Goal: Information Seeking & Learning: Find specific fact

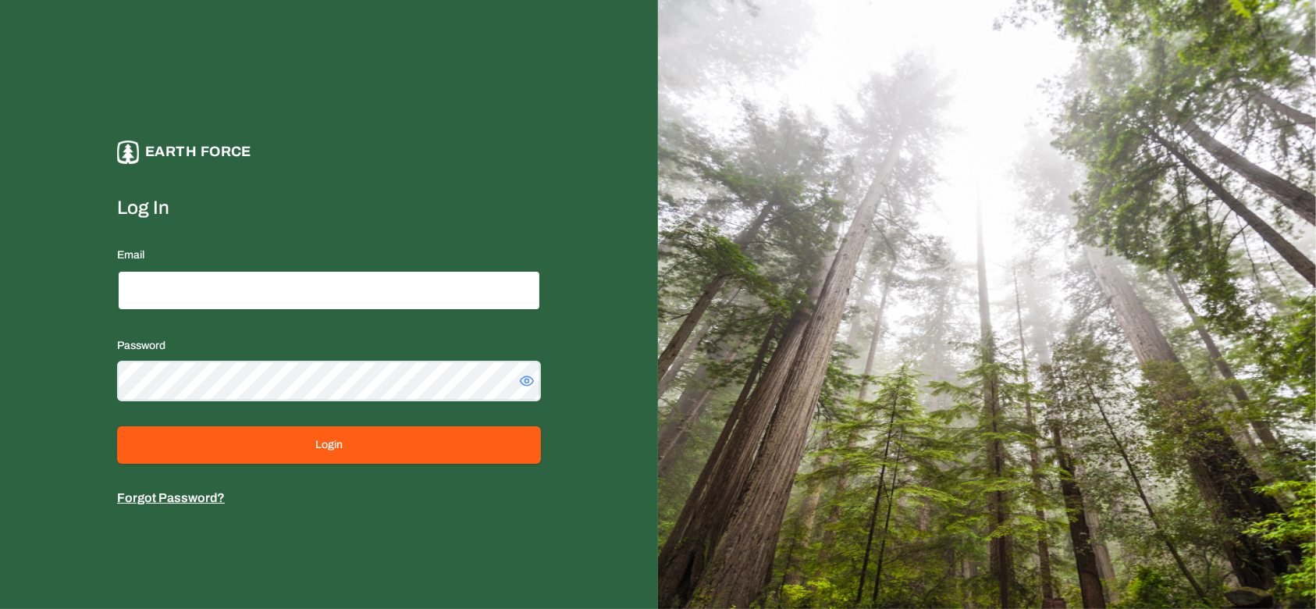
type input "**********"
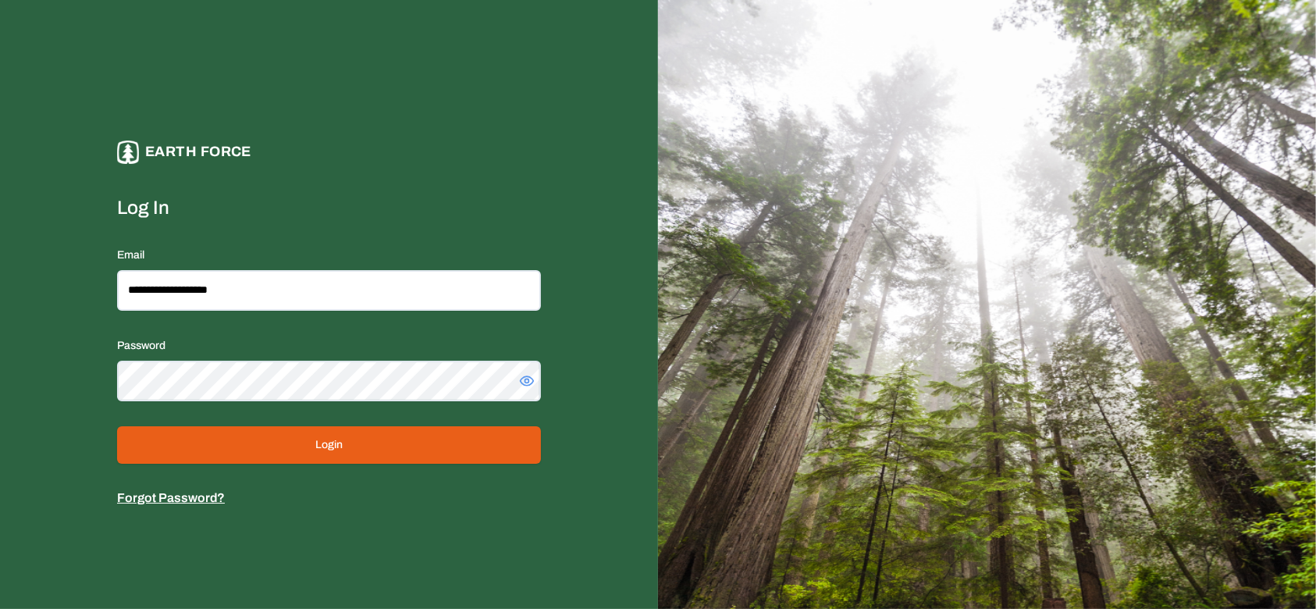
click at [379, 432] on button "Login" at bounding box center [329, 444] width 424 height 37
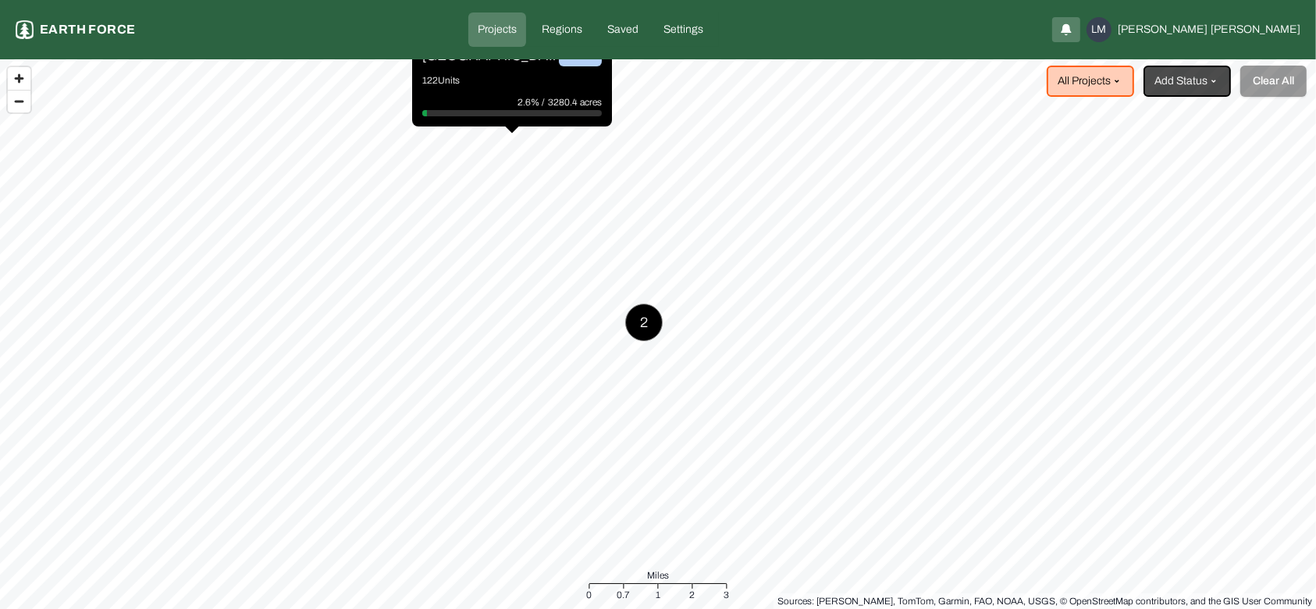
click at [478, 108] on div "2.6% / 3280.4 acres" at bounding box center [512, 102] width 180 height 16
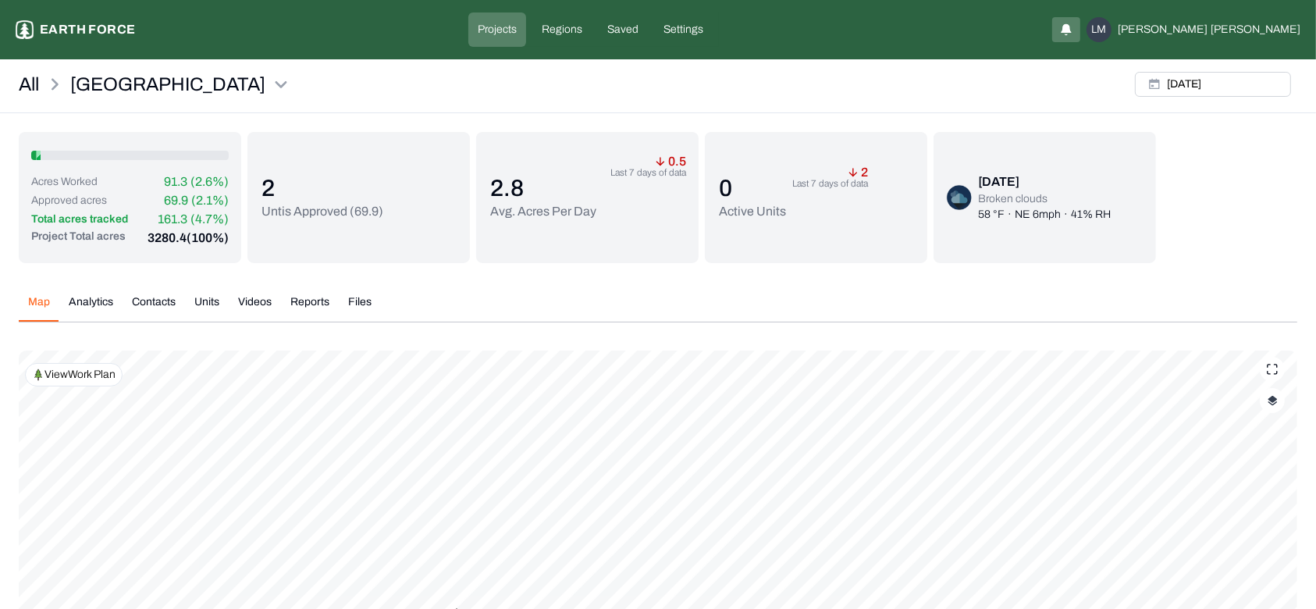
click at [208, 321] on button "Units" at bounding box center [207, 307] width 44 height 27
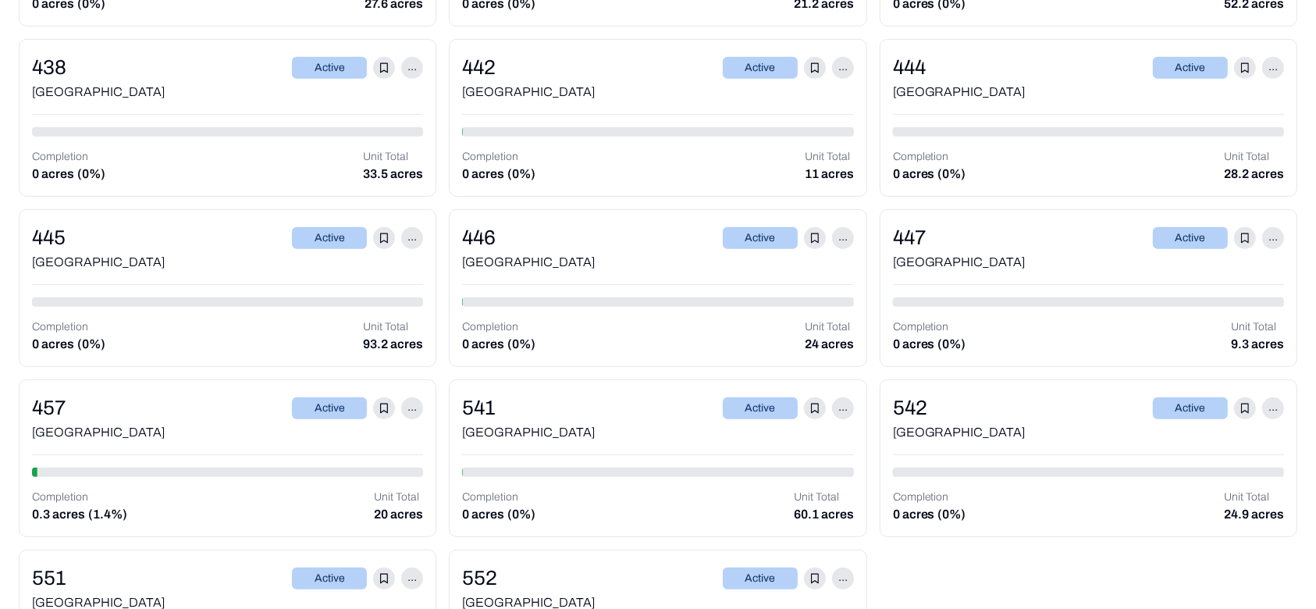
scroll to position [6763, 0]
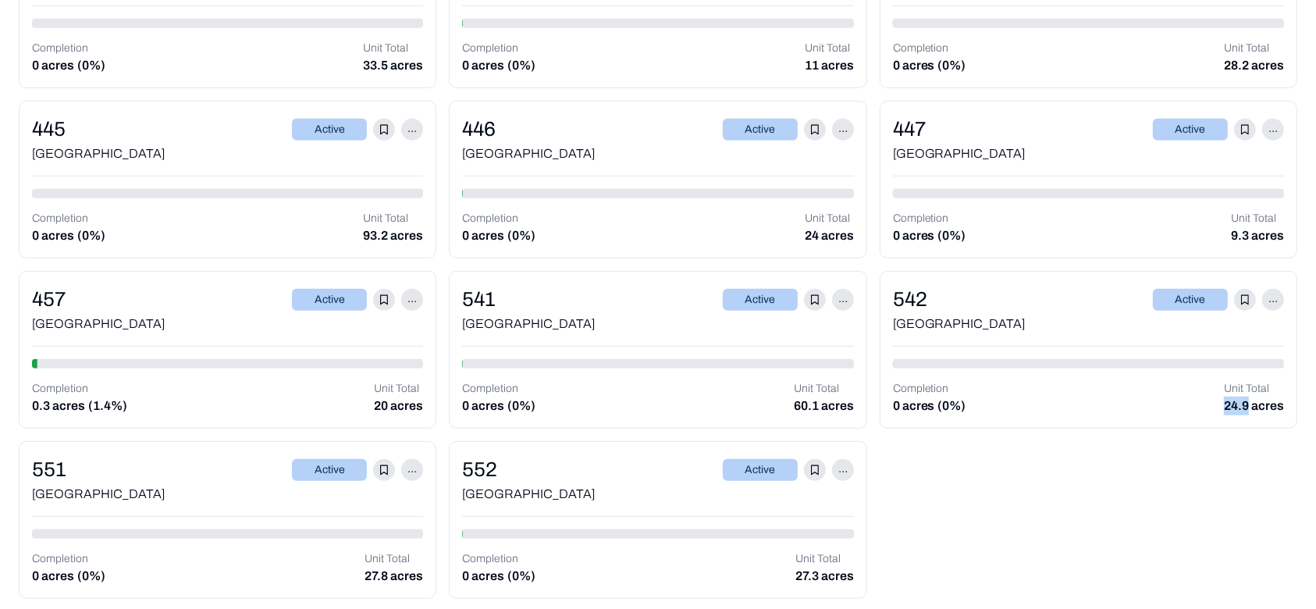
click at [589, 315] on div "[GEOGRAPHIC_DATA]" at bounding box center [657, 324] width 391 height 19
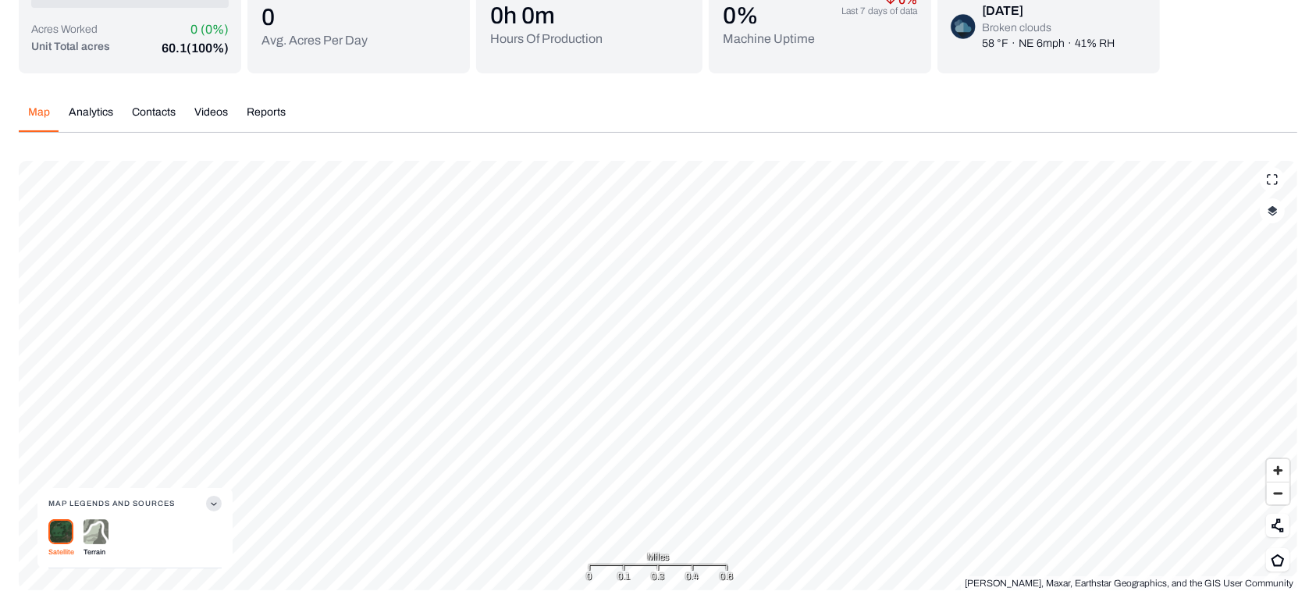
scroll to position [139, 0]
click at [1279, 497] on span "Zoom out" at bounding box center [1278, 494] width 23 height 22
click at [1280, 473] on span "Zoom in" at bounding box center [1278, 471] width 23 height 23
click at [1278, 471] on span "Zoom in" at bounding box center [1278, 471] width 23 height 23
click at [1274, 468] on span "Zoom in" at bounding box center [1278, 471] width 23 height 23
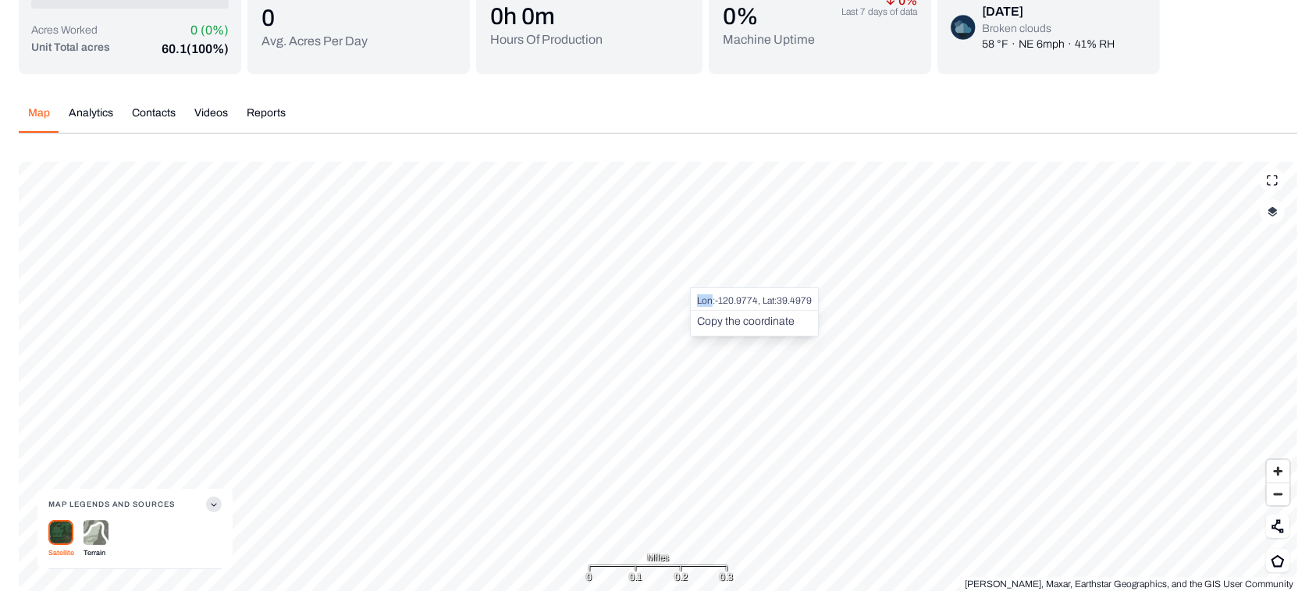
copy div "Lon"
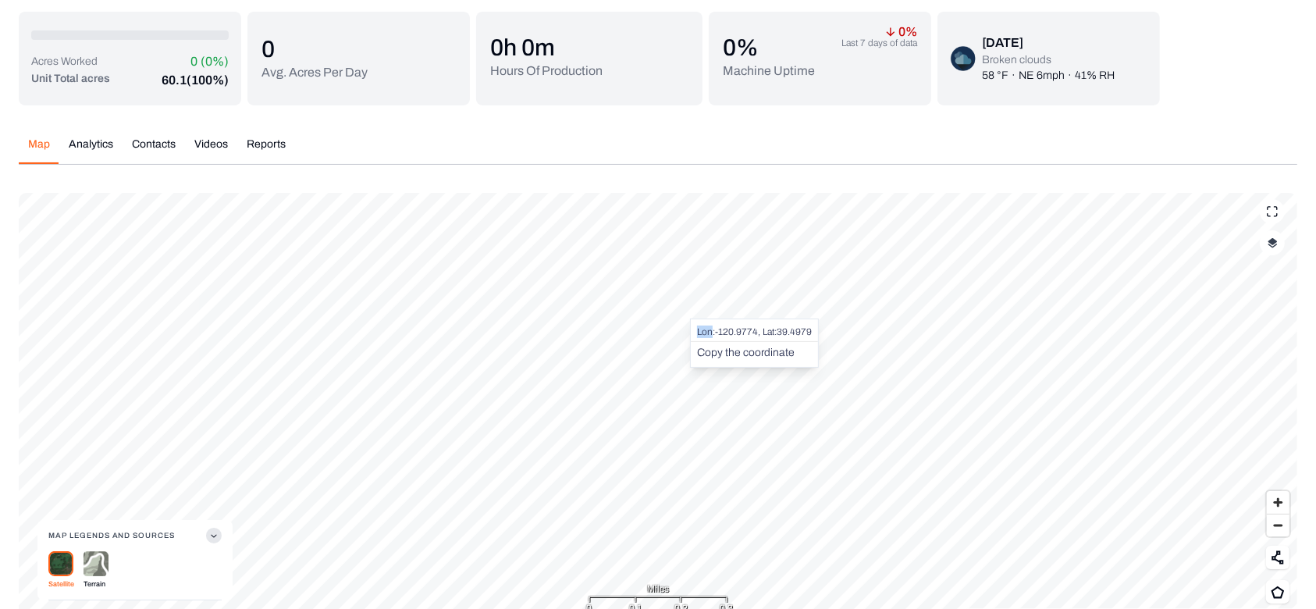
scroll to position [0, 0]
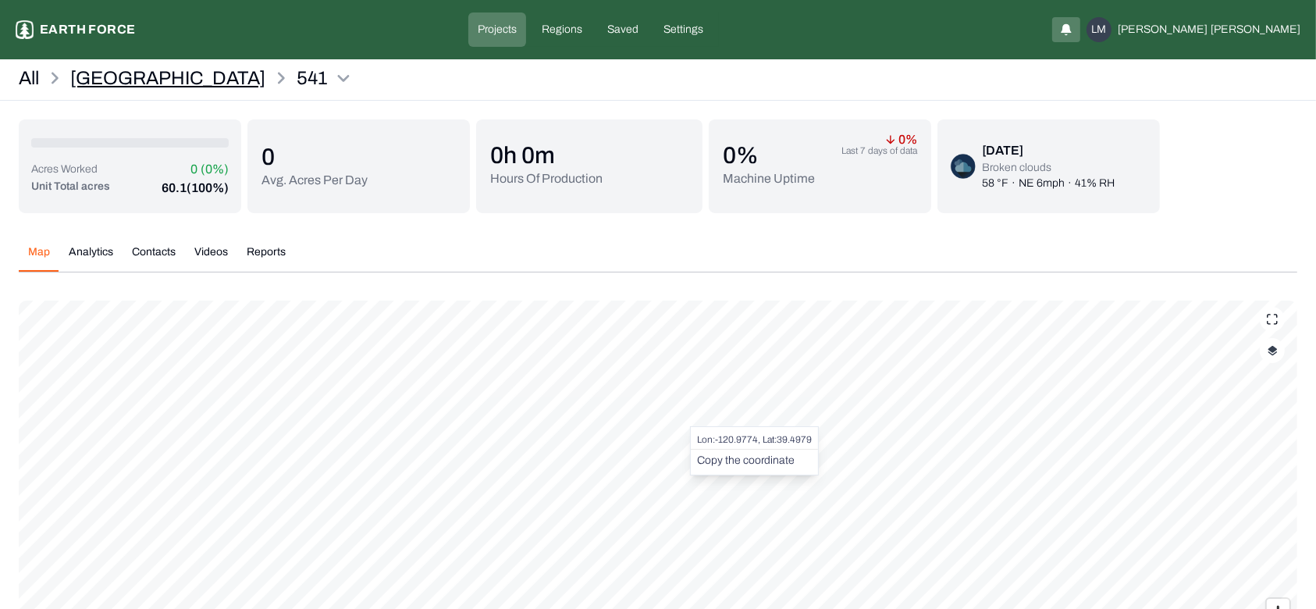
click at [123, 73] on p "[GEOGRAPHIC_DATA]" at bounding box center [167, 78] width 195 height 25
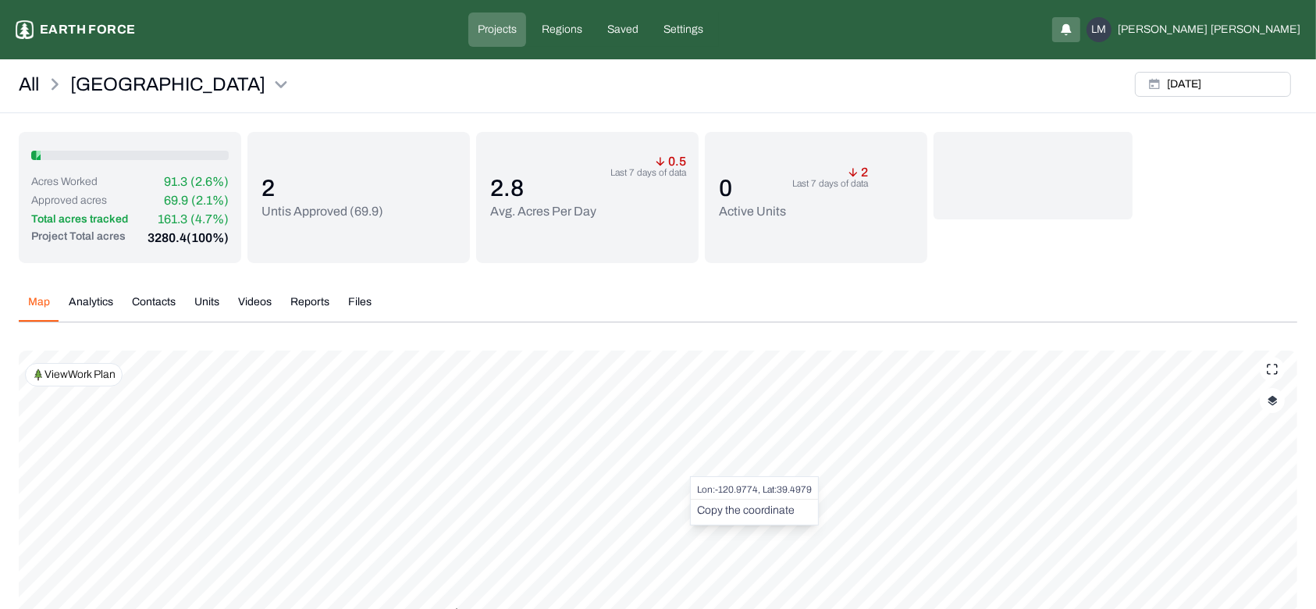
click at [203, 317] on button "Units" at bounding box center [207, 307] width 44 height 27
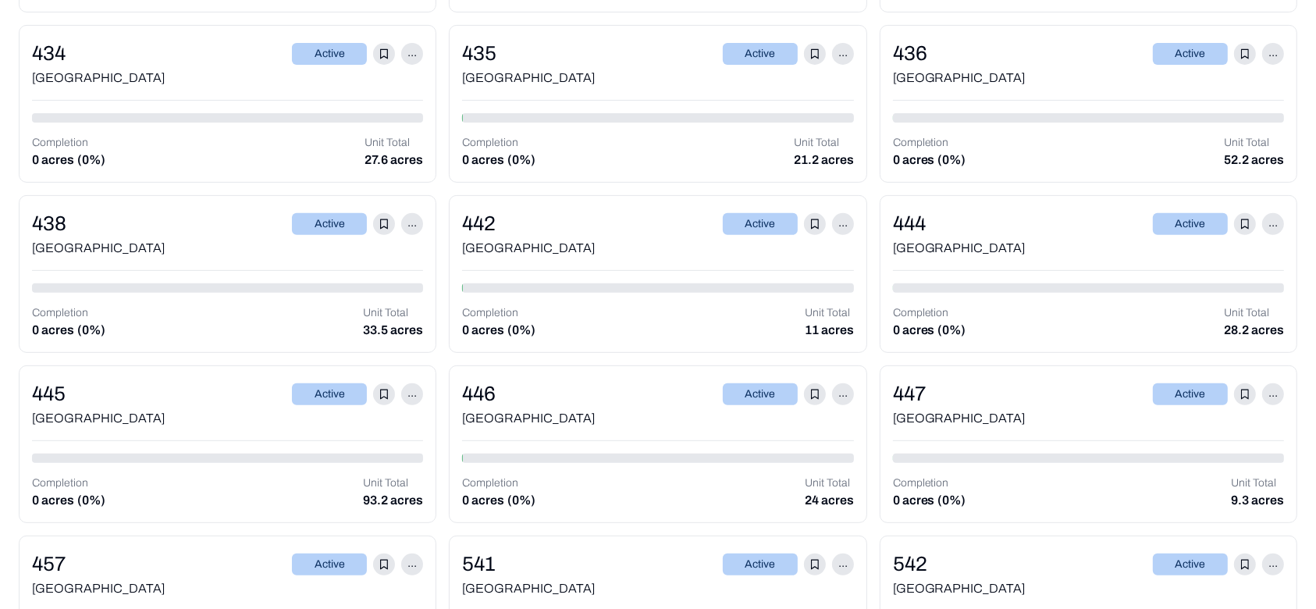
scroll to position [6503, 0]
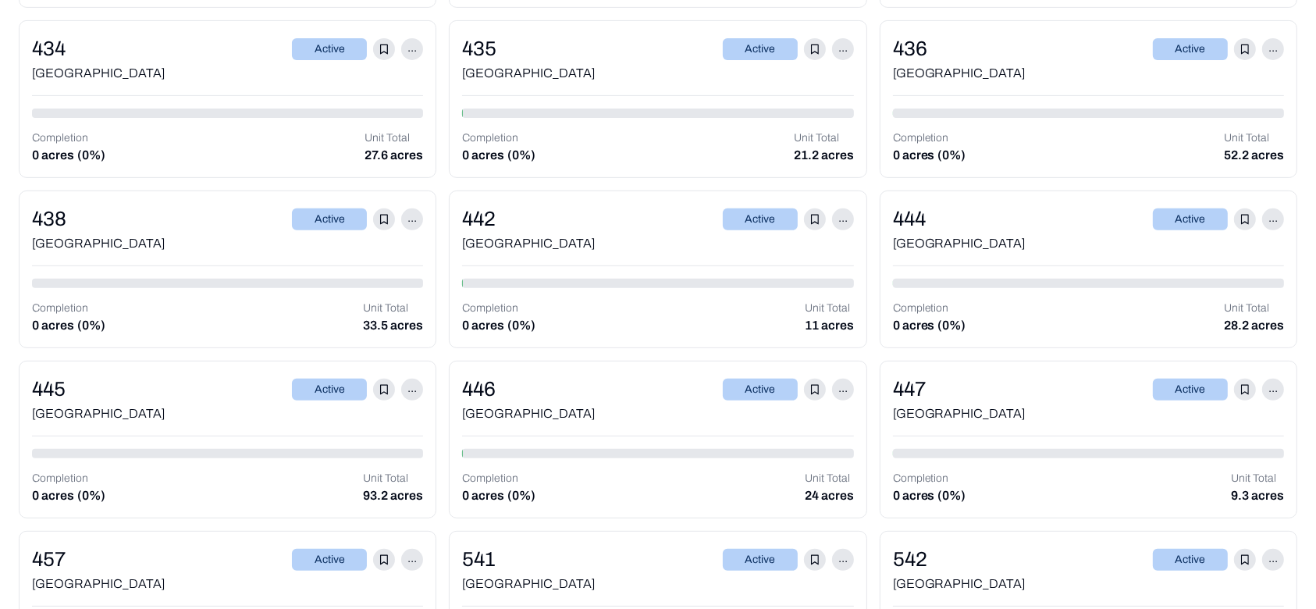
click at [162, 234] on div "[GEOGRAPHIC_DATA]" at bounding box center [227, 243] width 391 height 19
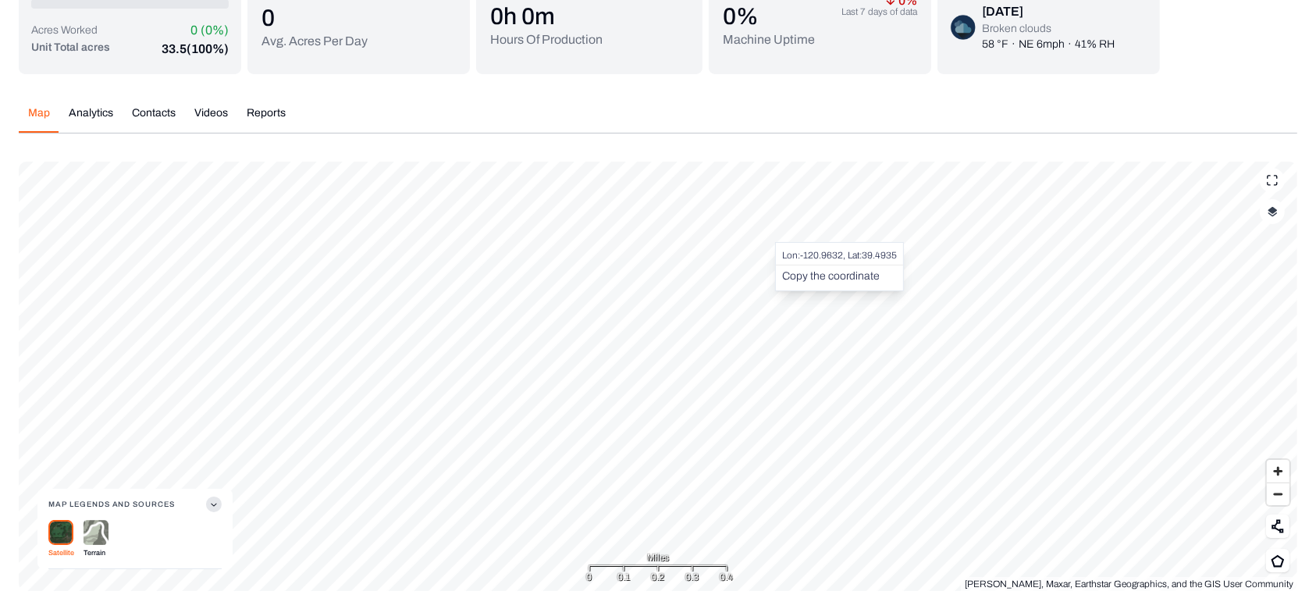
scroll to position [138, 0]
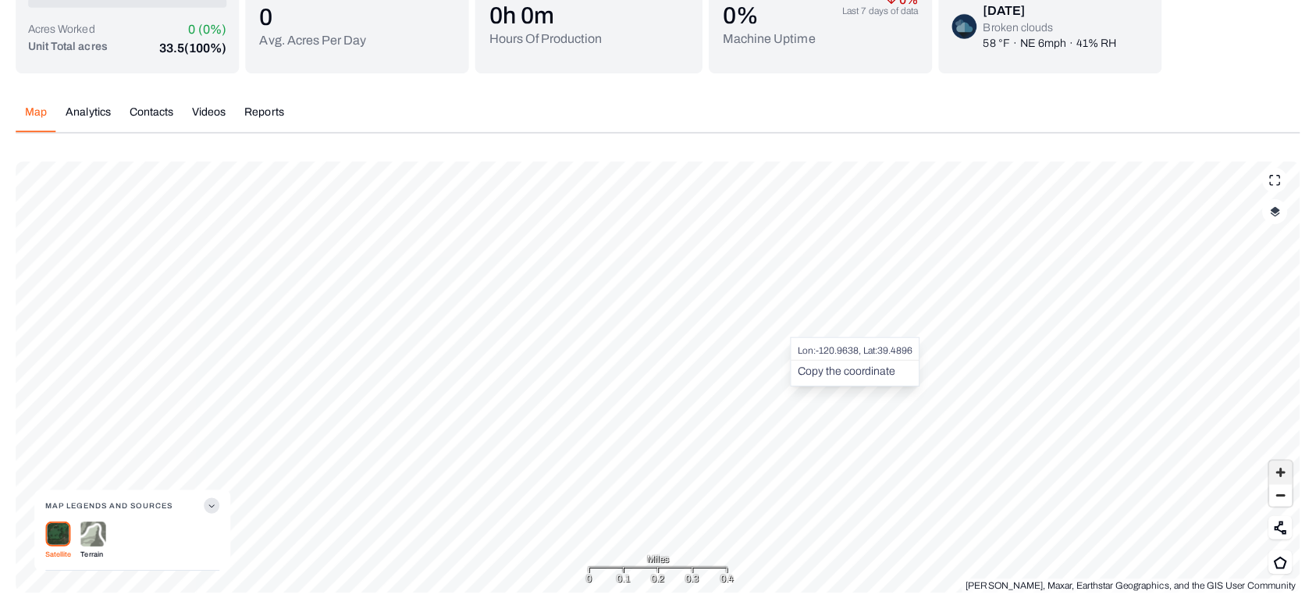
click at [1275, 484] on span "Zoom out" at bounding box center [1278, 495] width 23 height 22
click at [1271, 472] on span "Zoom in" at bounding box center [1278, 472] width 23 height 23
click at [1270, 471] on span "Zoom in" at bounding box center [1278, 472] width 23 height 23
click at [1273, 471] on span "Zoom in" at bounding box center [1278, 472] width 23 height 23
copy div "Lon"
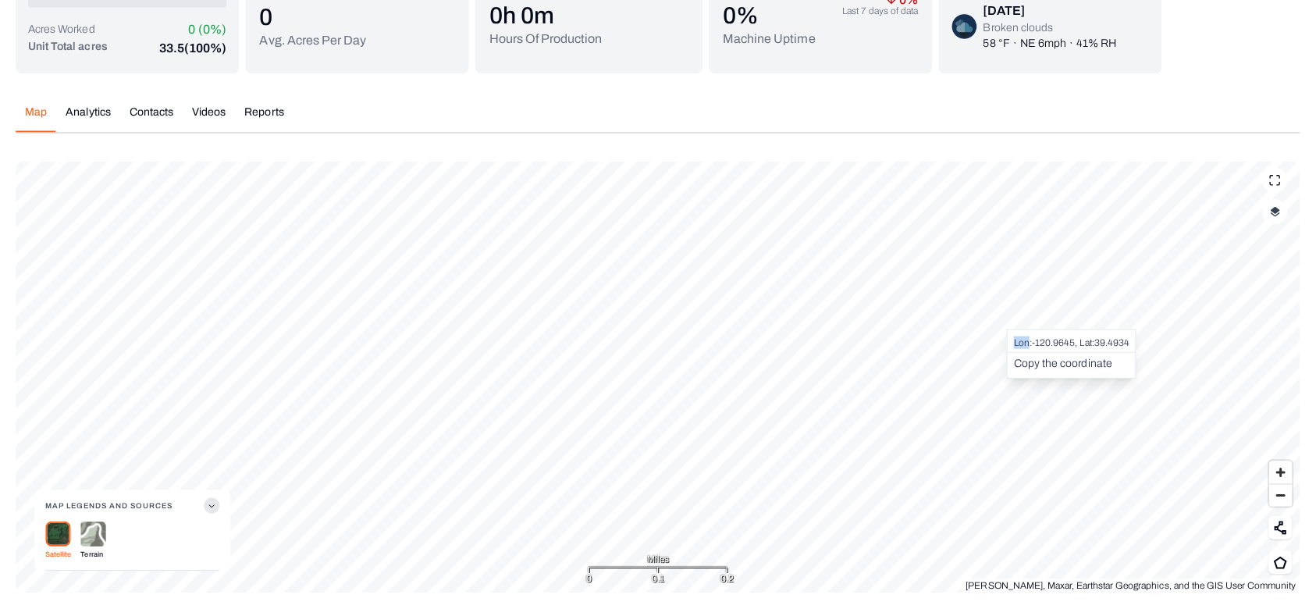
click at [1087, 362] on button "Copy the coordinate" at bounding box center [1061, 364] width 98 height 16
click at [1283, 505] on span "Zoom out" at bounding box center [1278, 495] width 23 height 22
click at [1276, 503] on span "Zoom out" at bounding box center [1278, 495] width 23 height 22
click at [1277, 501] on span "Zoom out" at bounding box center [1278, 495] width 23 height 22
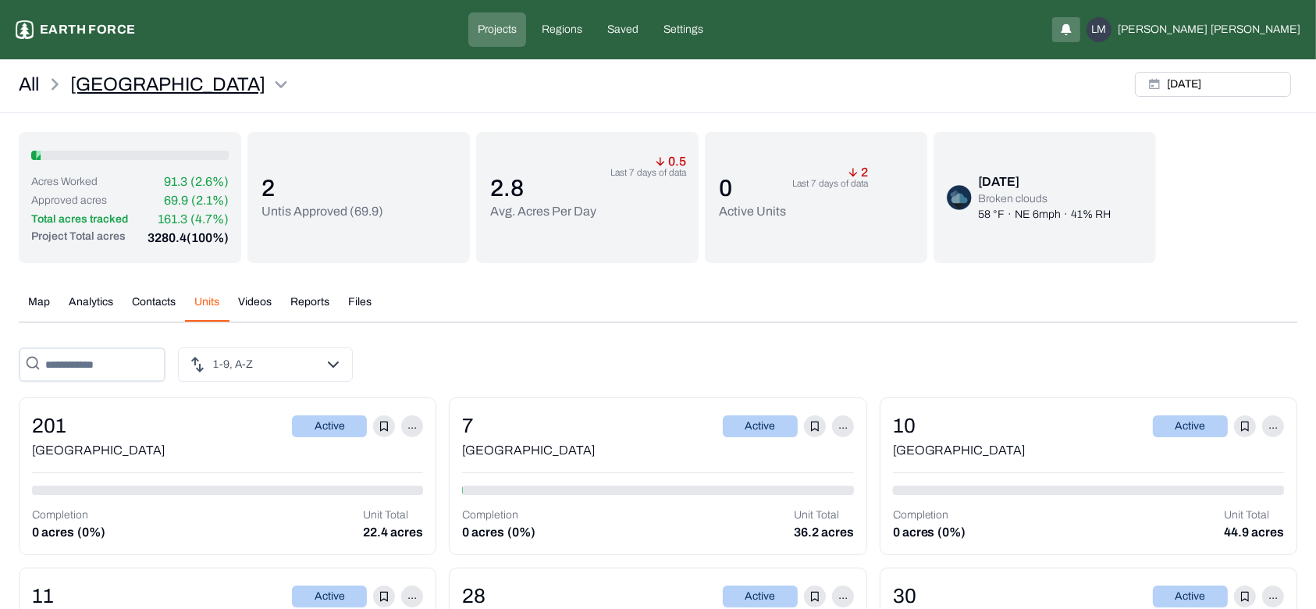
scroll to position [196, 0]
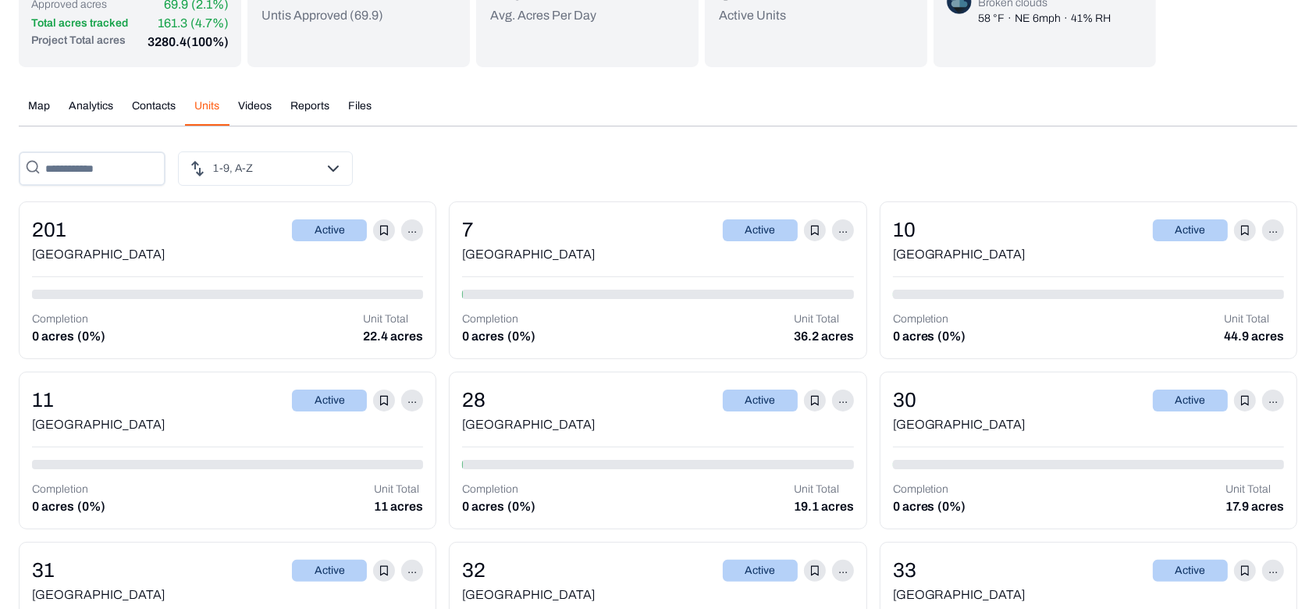
click at [206, 105] on button "Units" at bounding box center [207, 111] width 44 height 27
click at [101, 168] on input "text" at bounding box center [92, 168] width 147 height 34
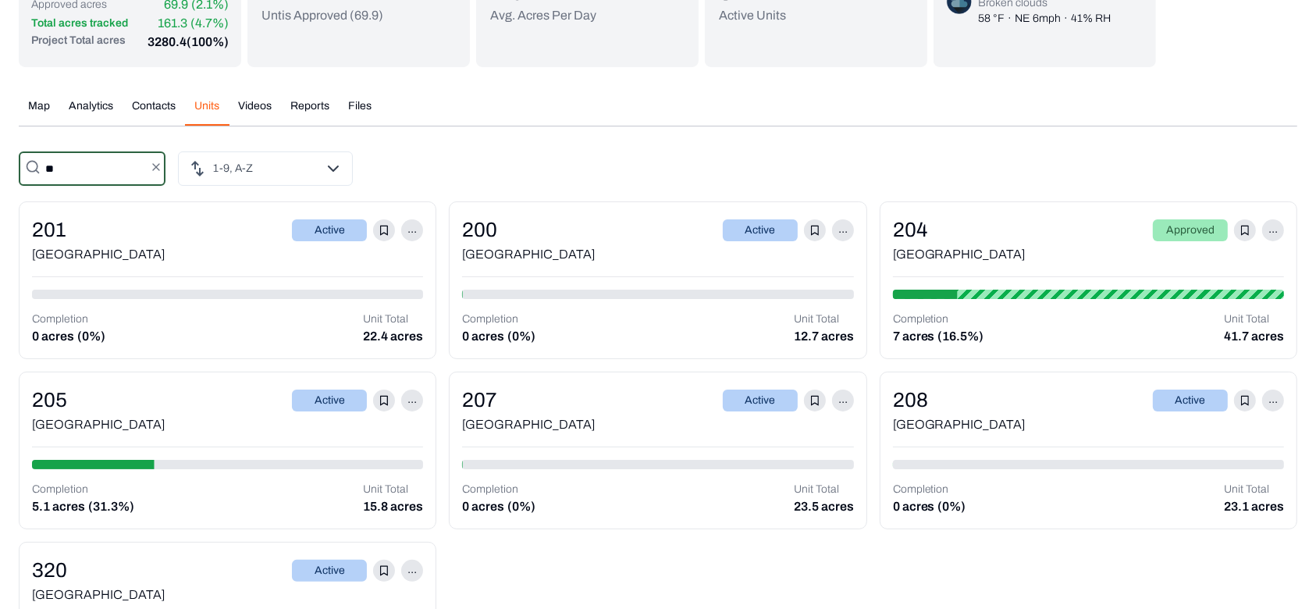
type input "***"
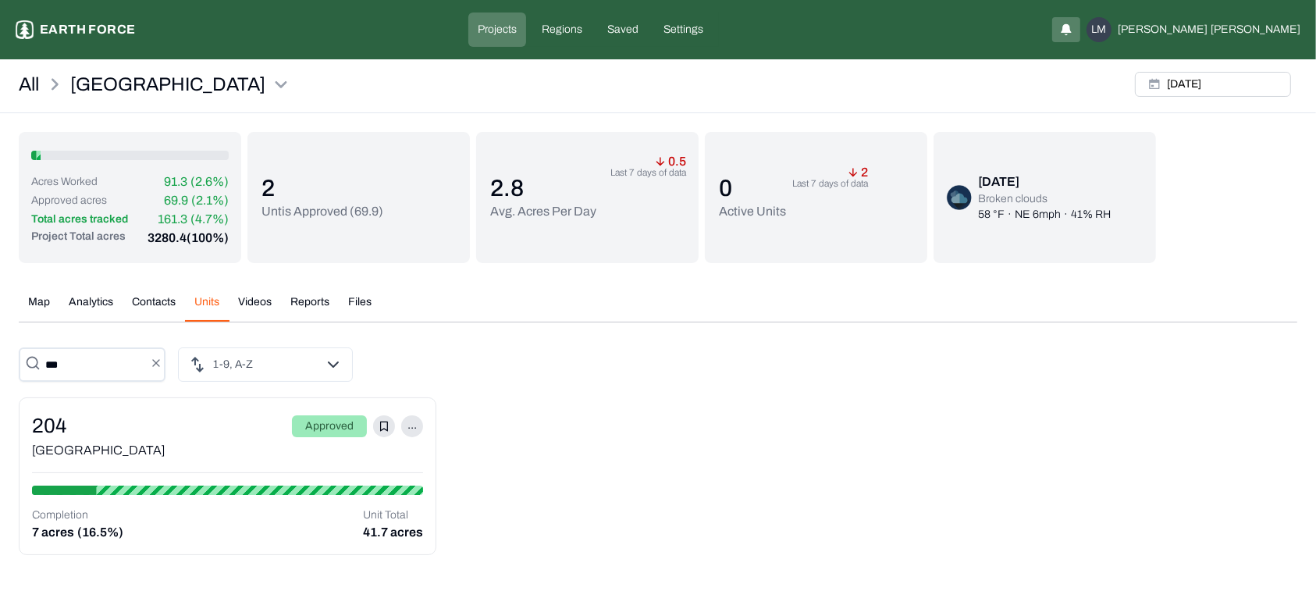
click at [168, 441] on div "[GEOGRAPHIC_DATA]" at bounding box center [227, 450] width 391 height 19
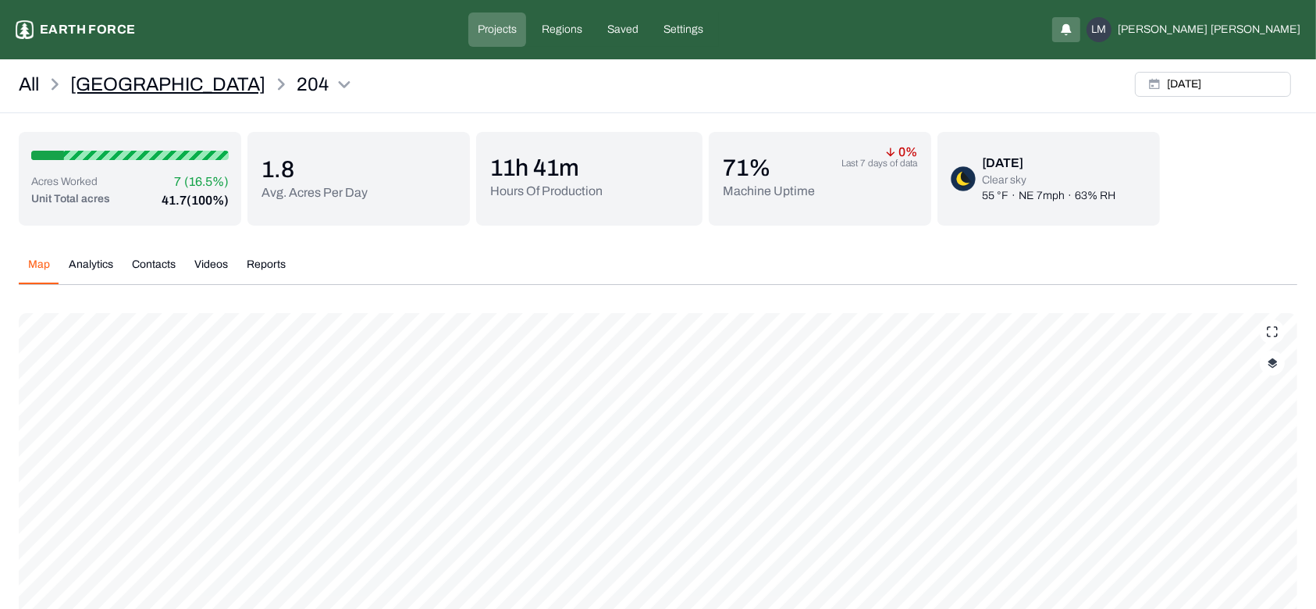
click at [125, 87] on p "[GEOGRAPHIC_DATA]" at bounding box center [167, 84] width 195 height 25
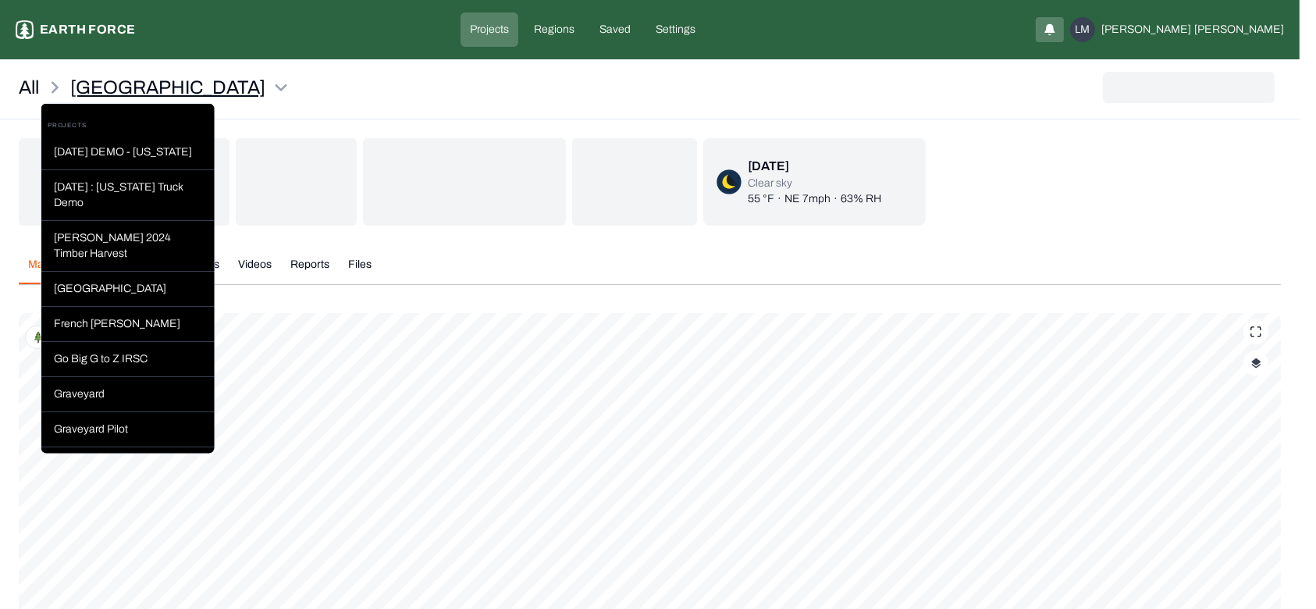
click at [107, 94] on html "Sleighville Earth force Projects Regions Saved Settings LM Liam Maier All Sleig…" at bounding box center [658, 380] width 1316 height 761
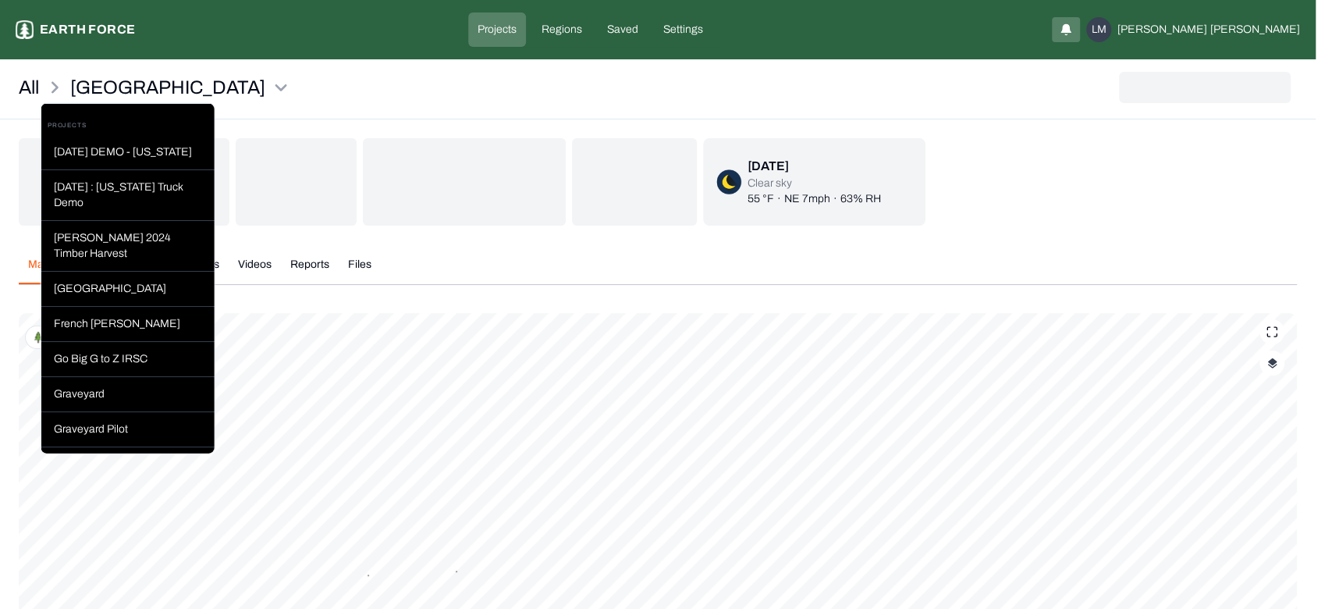
click at [473, 165] on html "Sleighville Earth force Projects Regions Saved Settings LM Liam Maier All Sleig…" at bounding box center [666, 380] width 1332 height 761
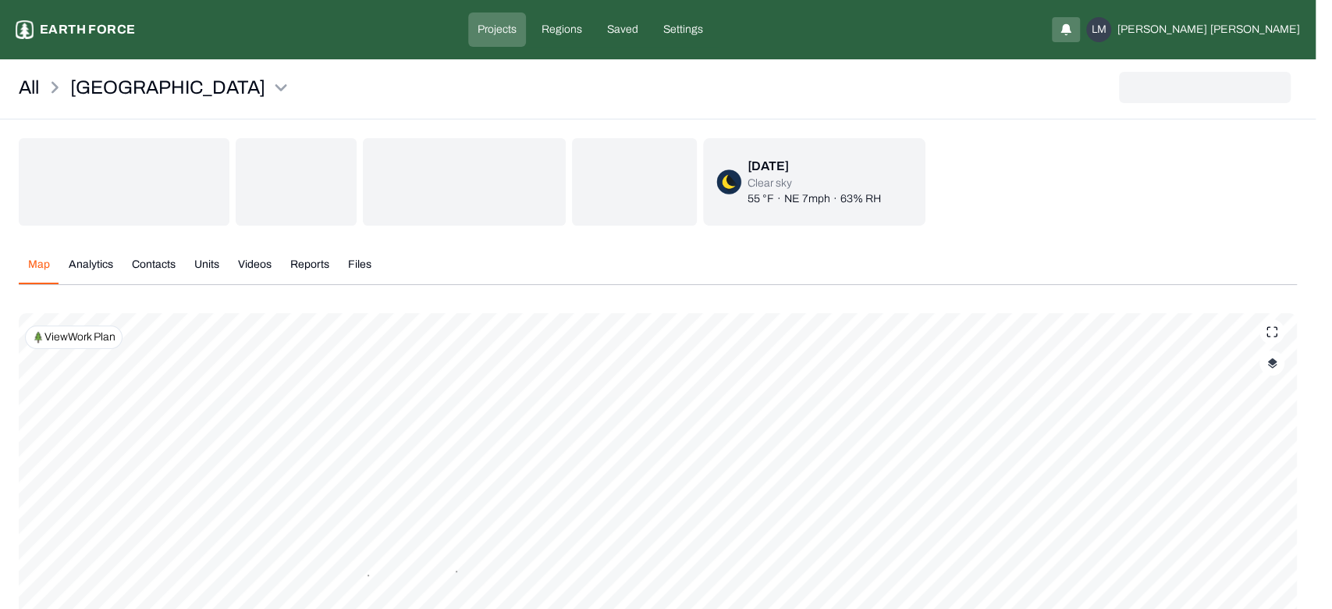
click at [207, 258] on button "Units" at bounding box center [207, 270] width 44 height 27
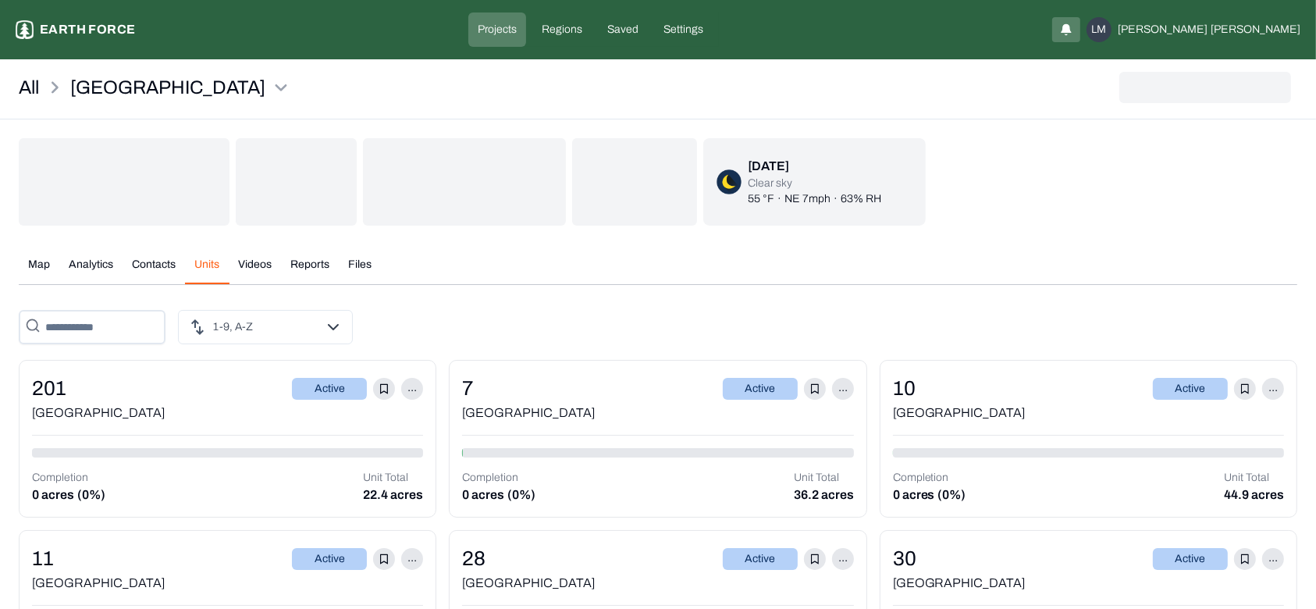
click at [87, 284] on button "Analytics" at bounding box center [90, 270] width 63 height 27
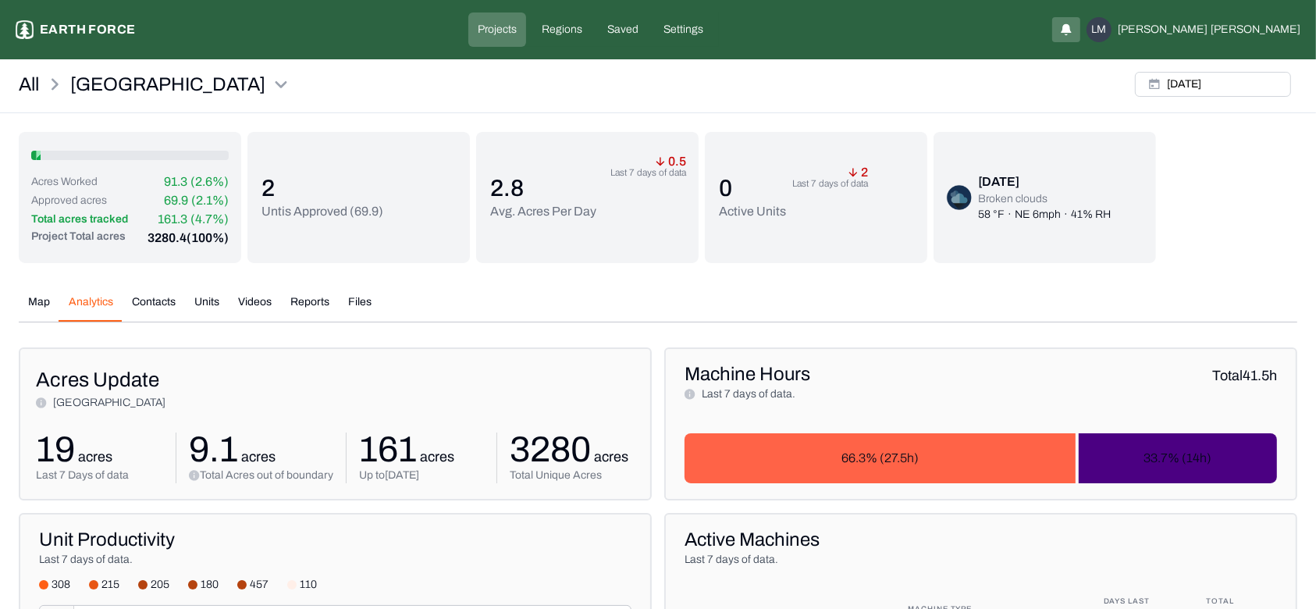
click at [59, 294] on button "Analytics" at bounding box center [90, 307] width 63 height 27
click at [210, 298] on button "Units" at bounding box center [207, 307] width 44 height 27
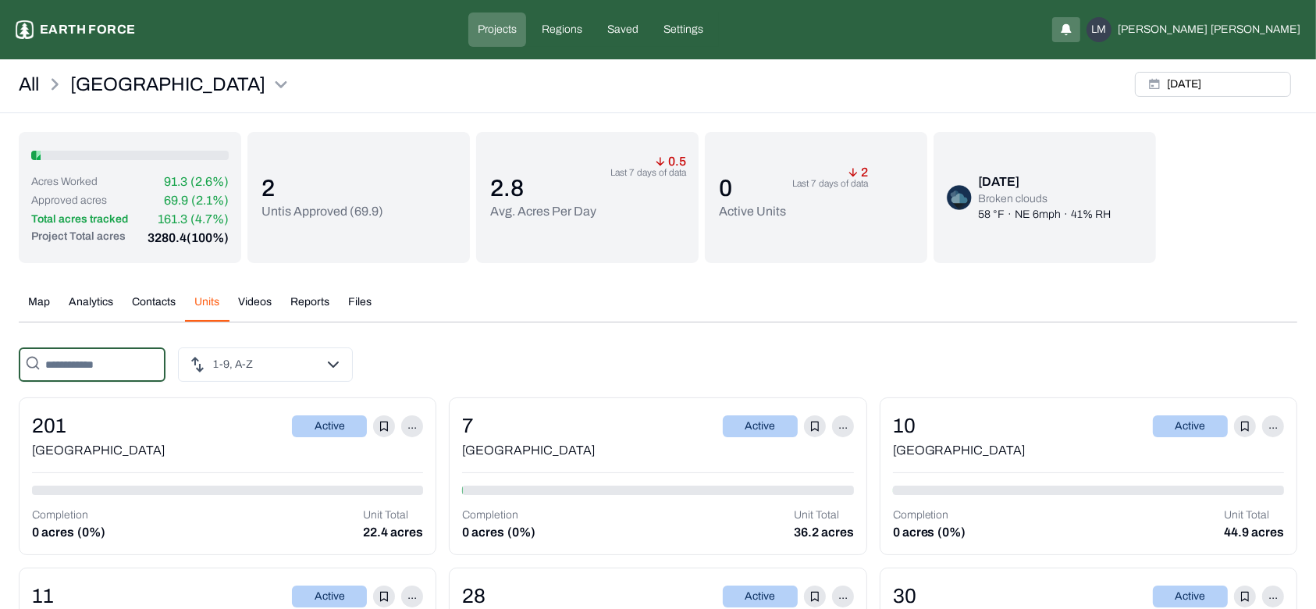
click at [122, 367] on input "text" at bounding box center [92, 364] width 147 height 34
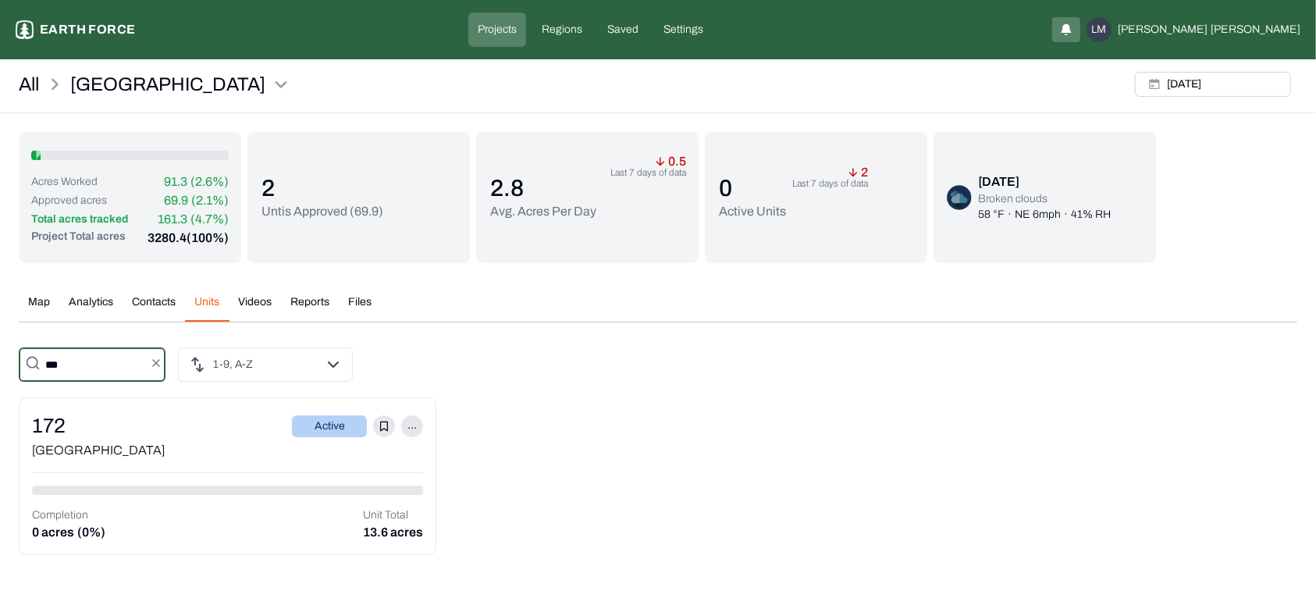
type input "***"
click at [117, 427] on div "172 Active ..." at bounding box center [227, 426] width 391 height 30
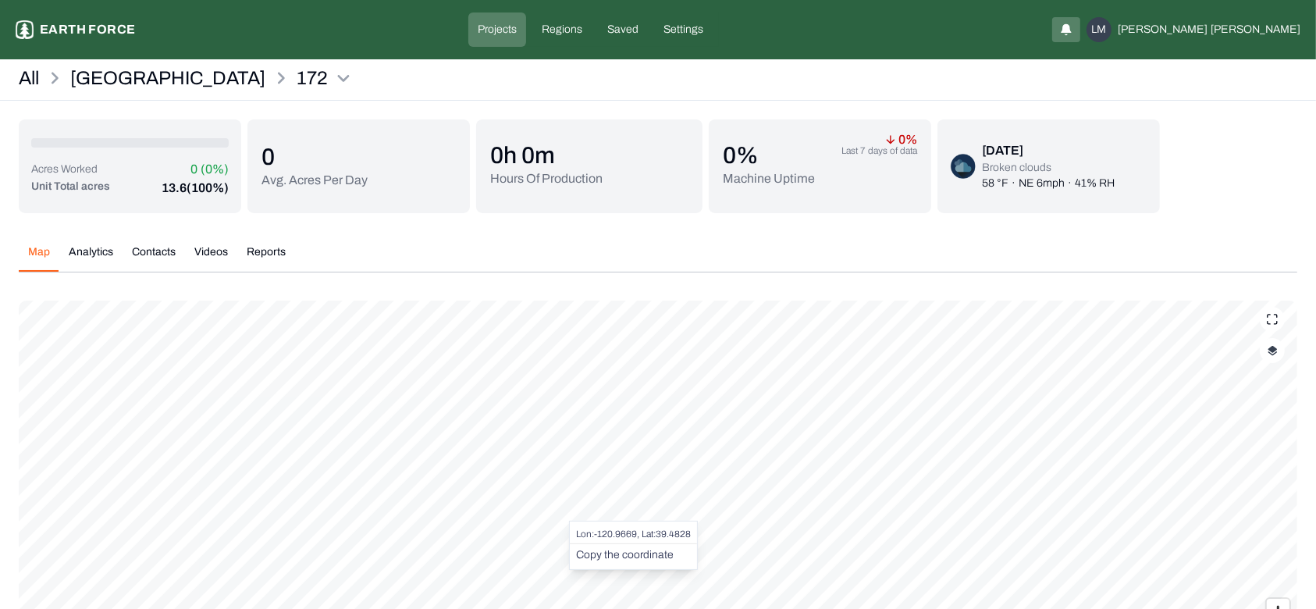
click at [617, 549] on button "Copy the coordinate" at bounding box center [625, 555] width 98 height 16
click at [102, 72] on p "[GEOGRAPHIC_DATA]" at bounding box center [167, 78] width 195 height 25
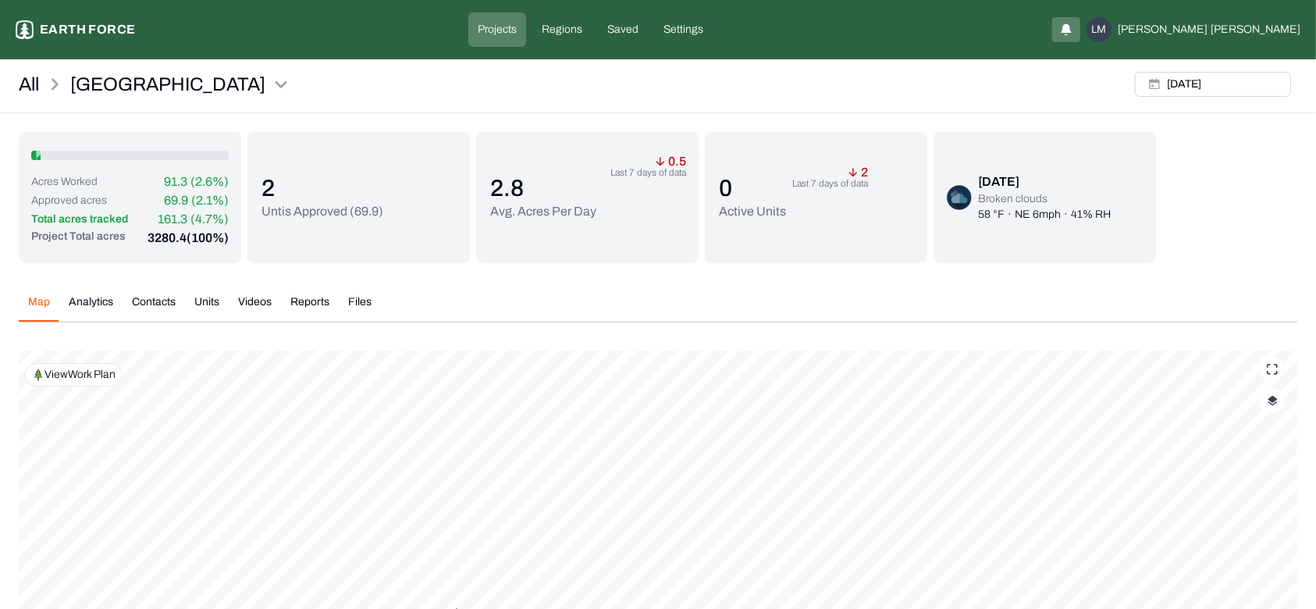
click at [215, 303] on button "Units" at bounding box center [207, 307] width 44 height 27
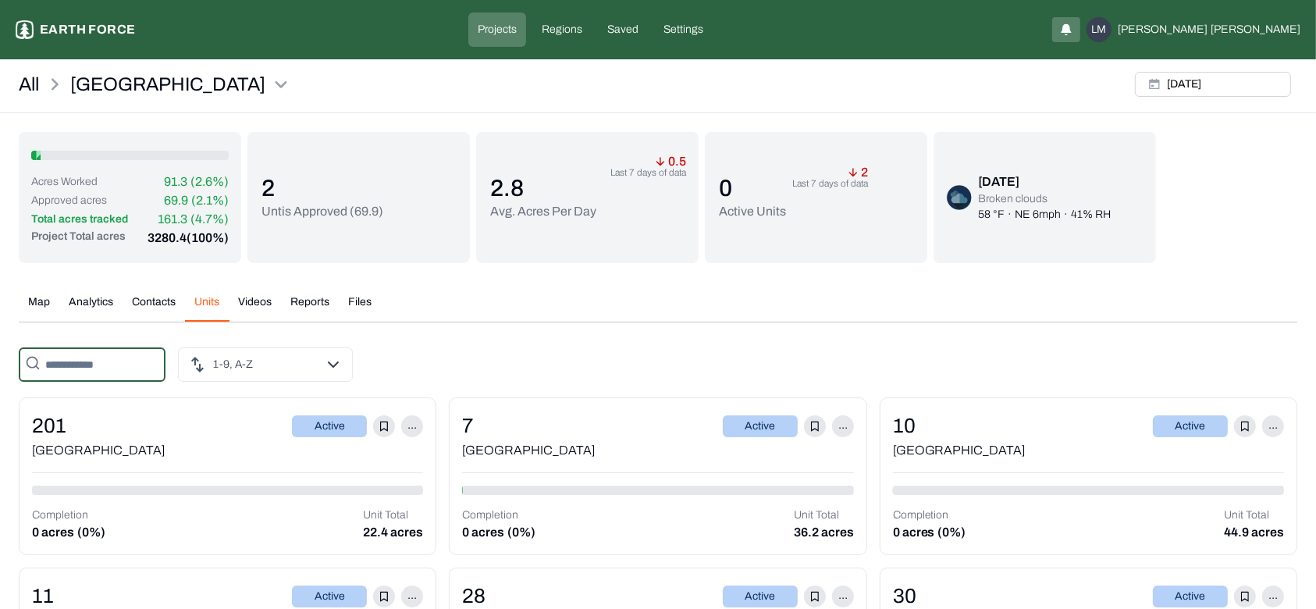
click at [115, 365] on input "text" at bounding box center [92, 364] width 147 height 34
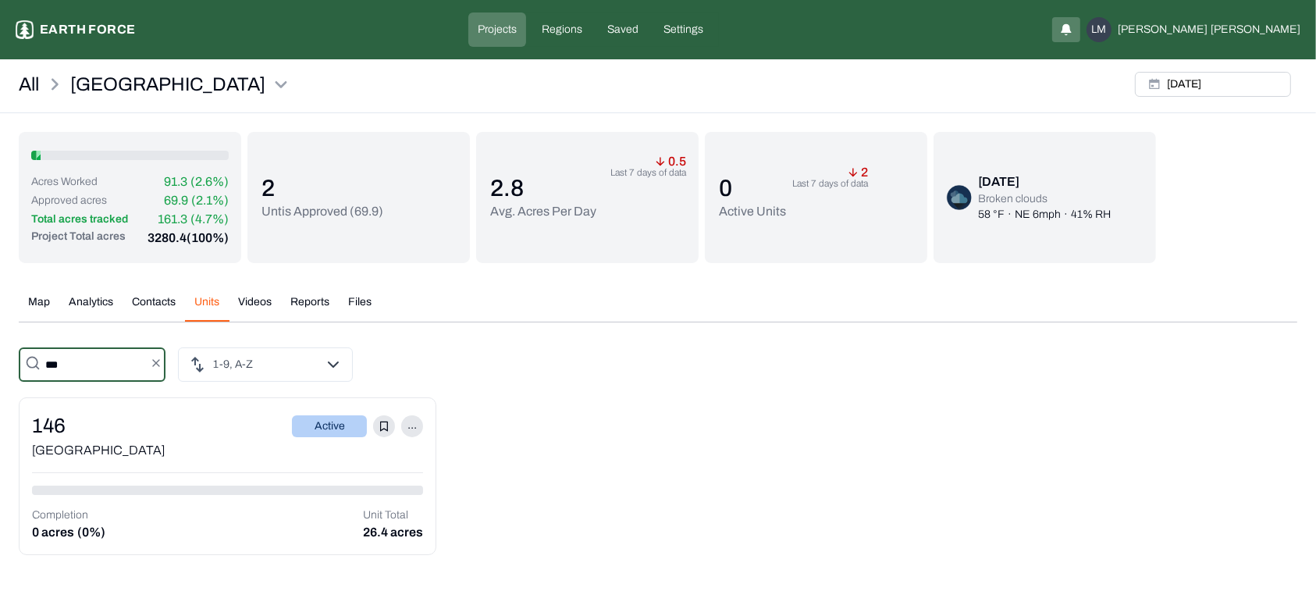
type input "***"
click at [87, 431] on div "146 Active ..." at bounding box center [227, 426] width 391 height 30
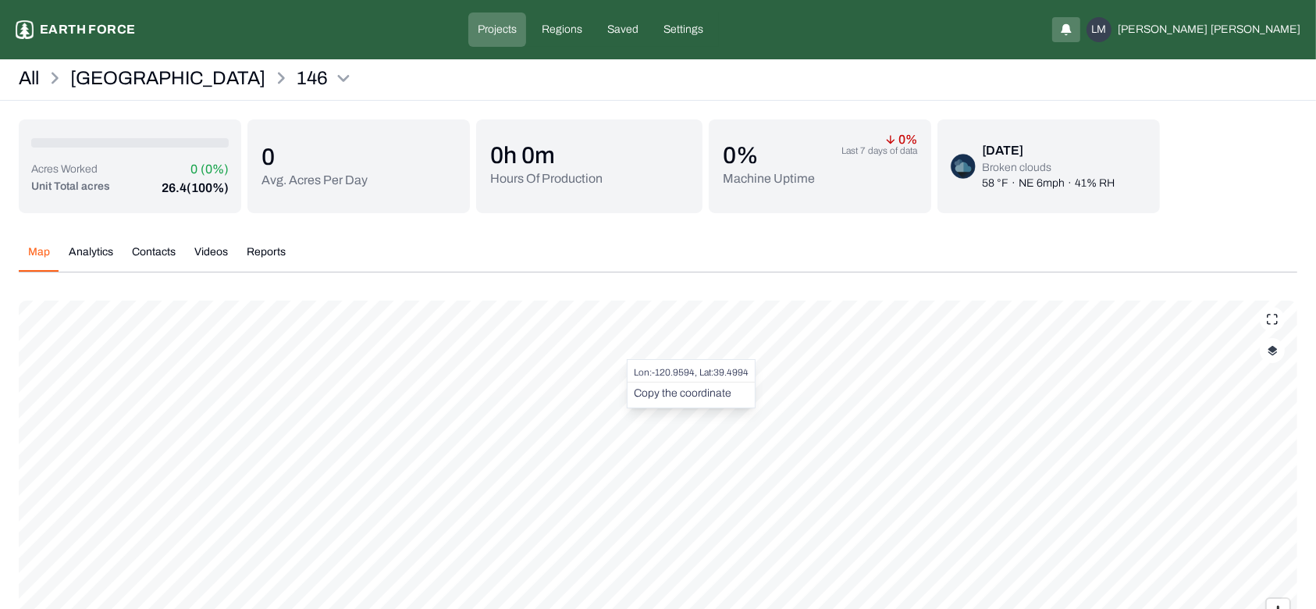
click at [660, 395] on button "Copy the coordinate" at bounding box center [683, 394] width 98 height 16
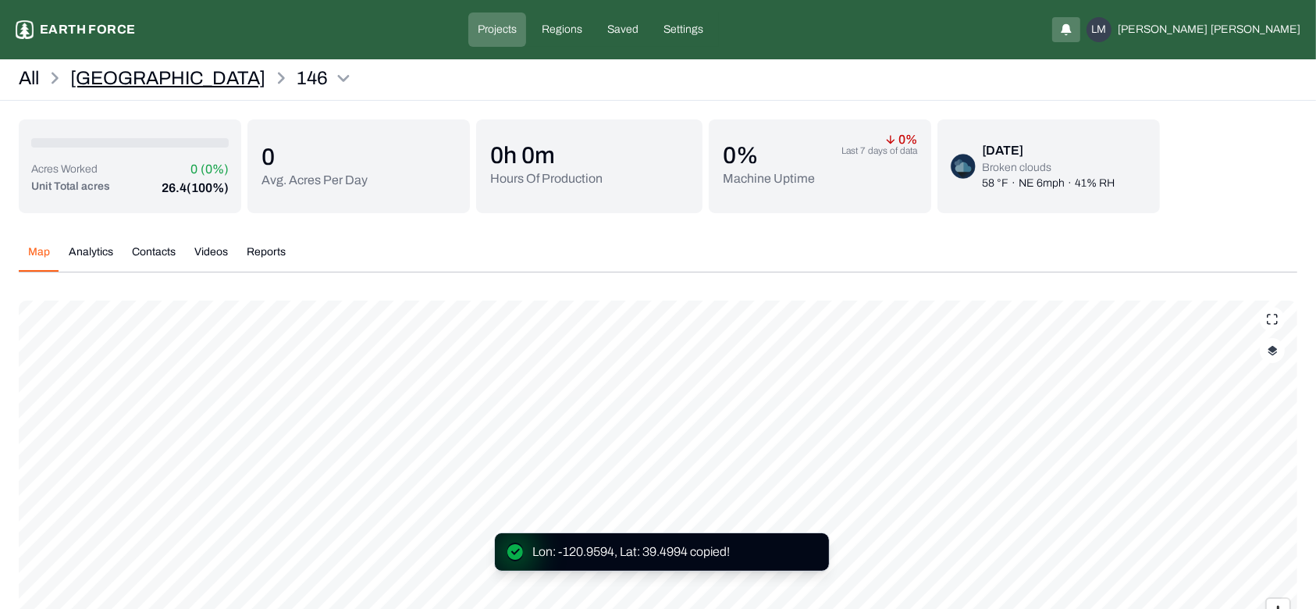
click at [129, 72] on p "[GEOGRAPHIC_DATA]" at bounding box center [167, 78] width 195 height 25
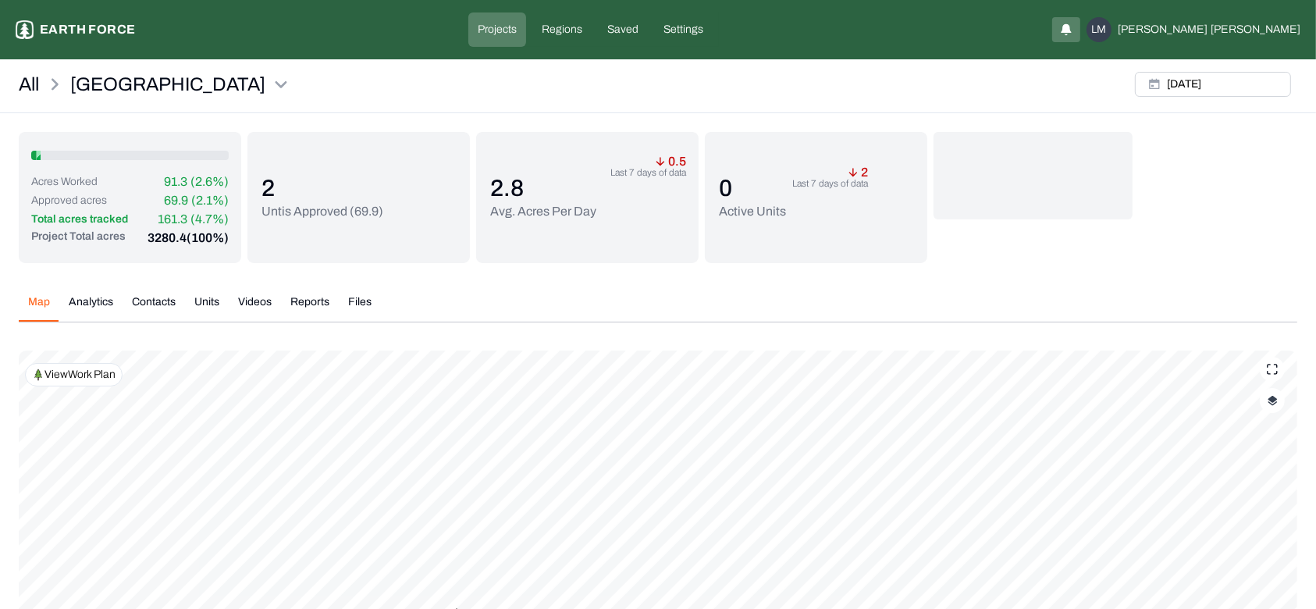
click at [205, 258] on div "Acres Worked 91.3 (2.6%) Approved acres 69.9 (2.1%) Total acres tracked 161.3 (…" at bounding box center [130, 197] width 222 height 131
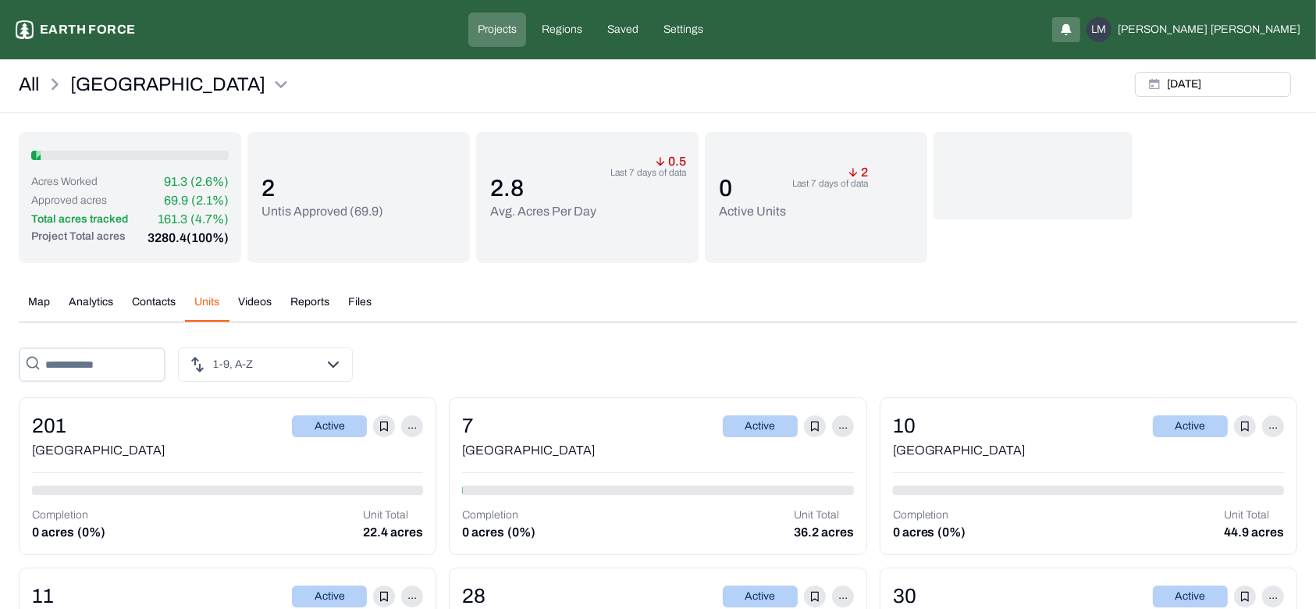
click at [210, 299] on button "Units" at bounding box center [207, 307] width 44 height 27
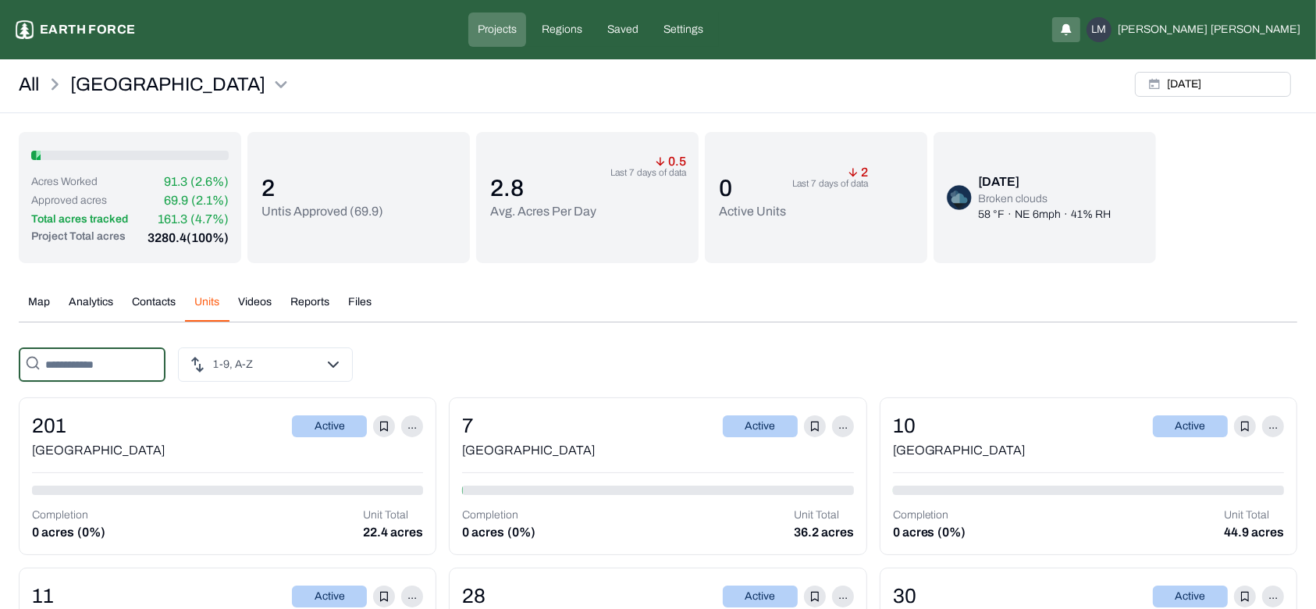
click at [130, 362] on input "text" at bounding box center [92, 364] width 147 height 34
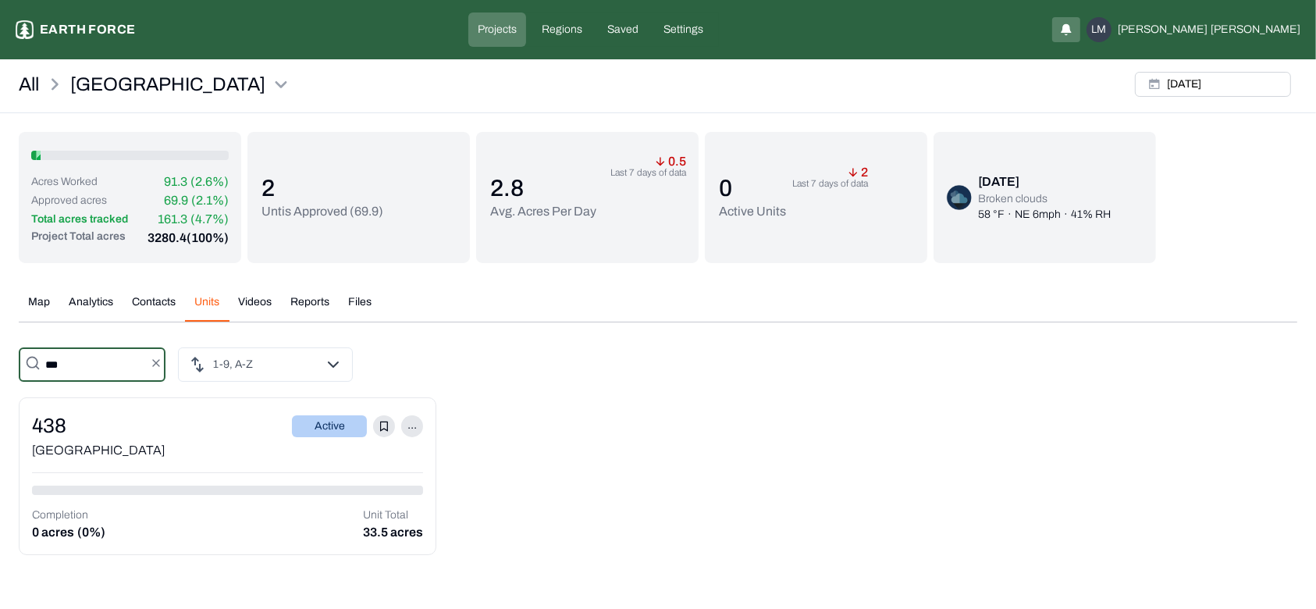
type input "***"
click at [162, 415] on div "438 Active ..." at bounding box center [227, 426] width 391 height 30
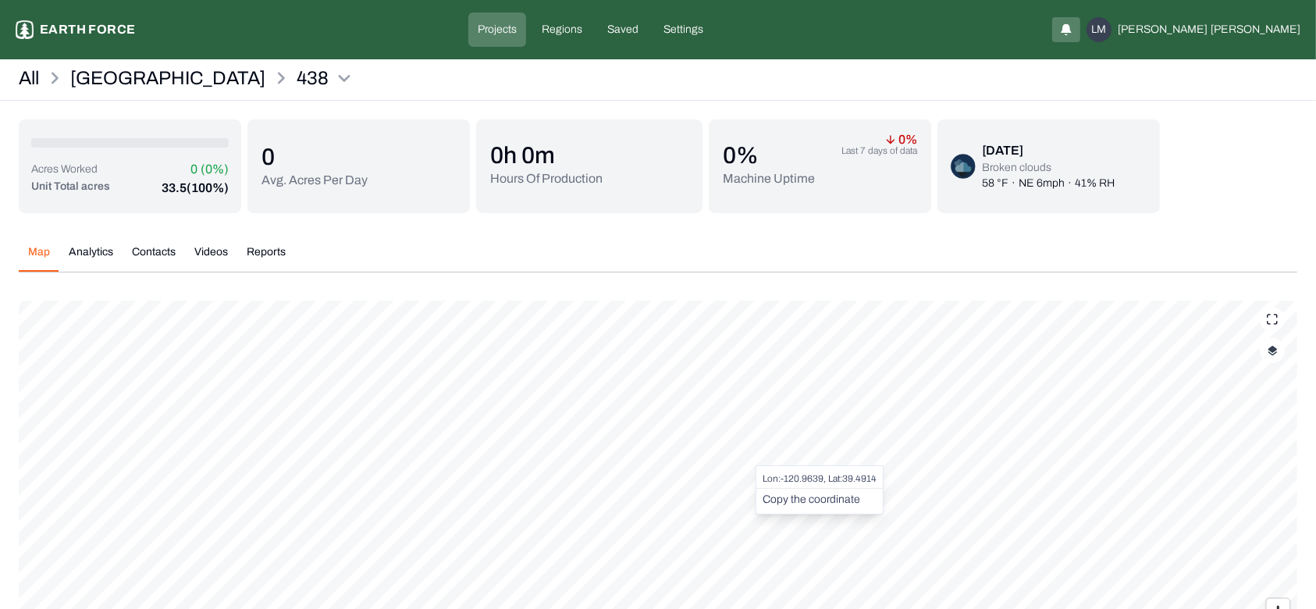
click at [778, 496] on button "Copy the coordinate" at bounding box center [812, 500] width 98 height 16
click at [136, 85] on p "[GEOGRAPHIC_DATA]" at bounding box center [167, 78] width 195 height 25
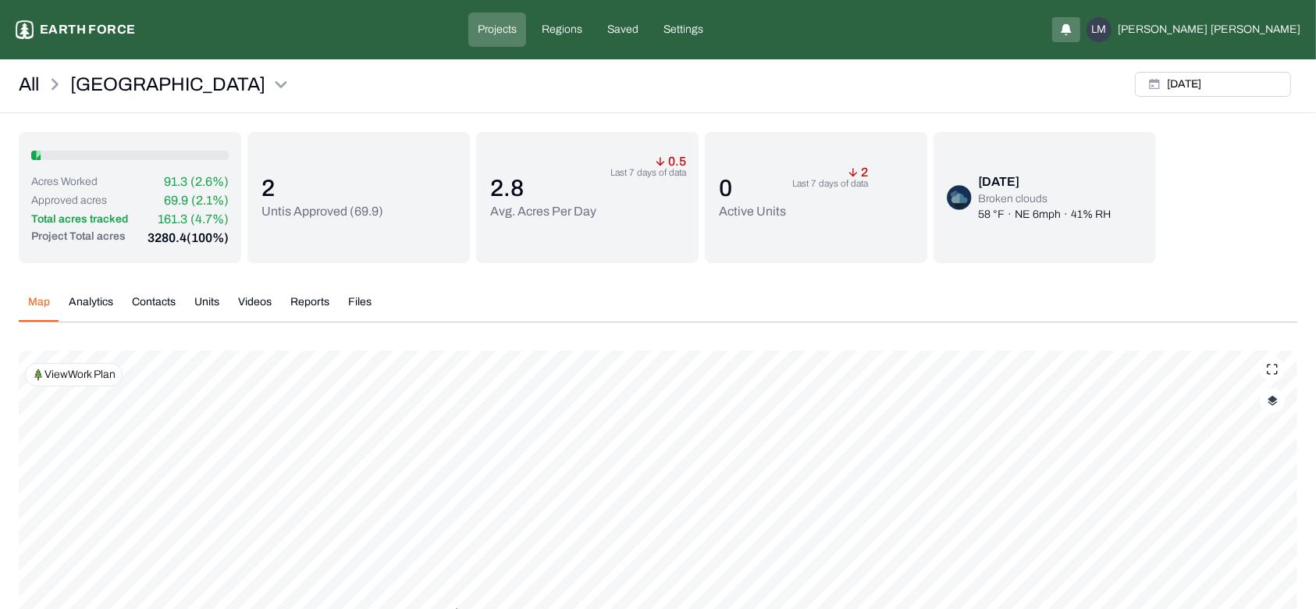
click at [204, 303] on button "Units" at bounding box center [207, 307] width 44 height 27
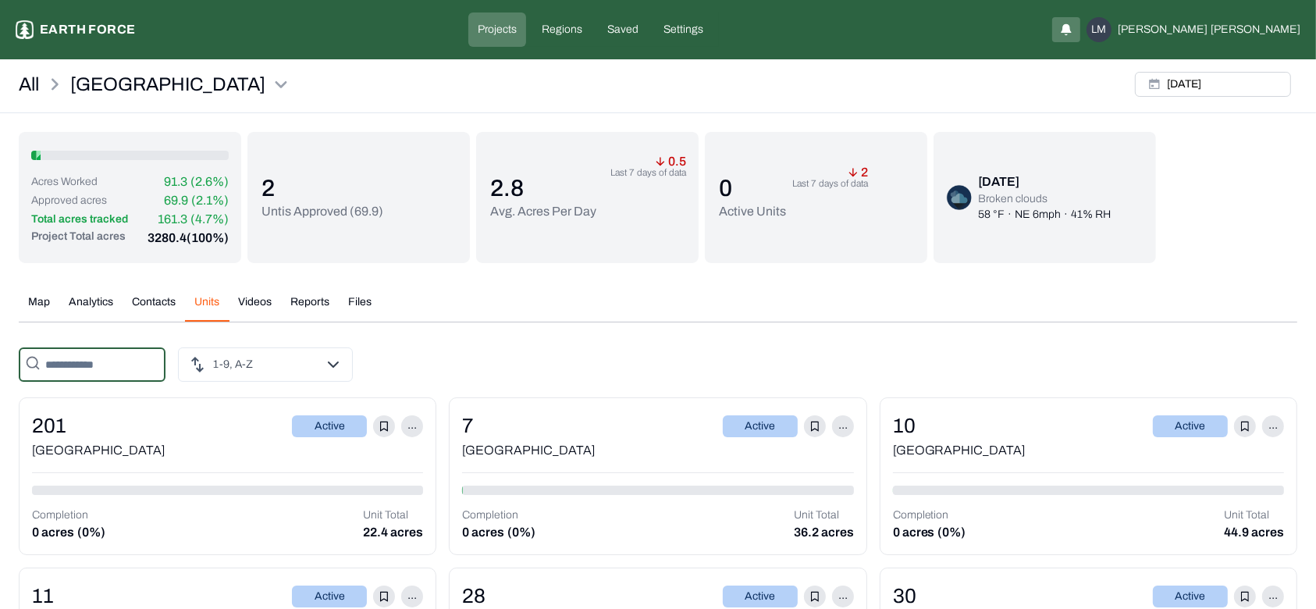
click at [116, 377] on input "text" at bounding box center [92, 364] width 147 height 34
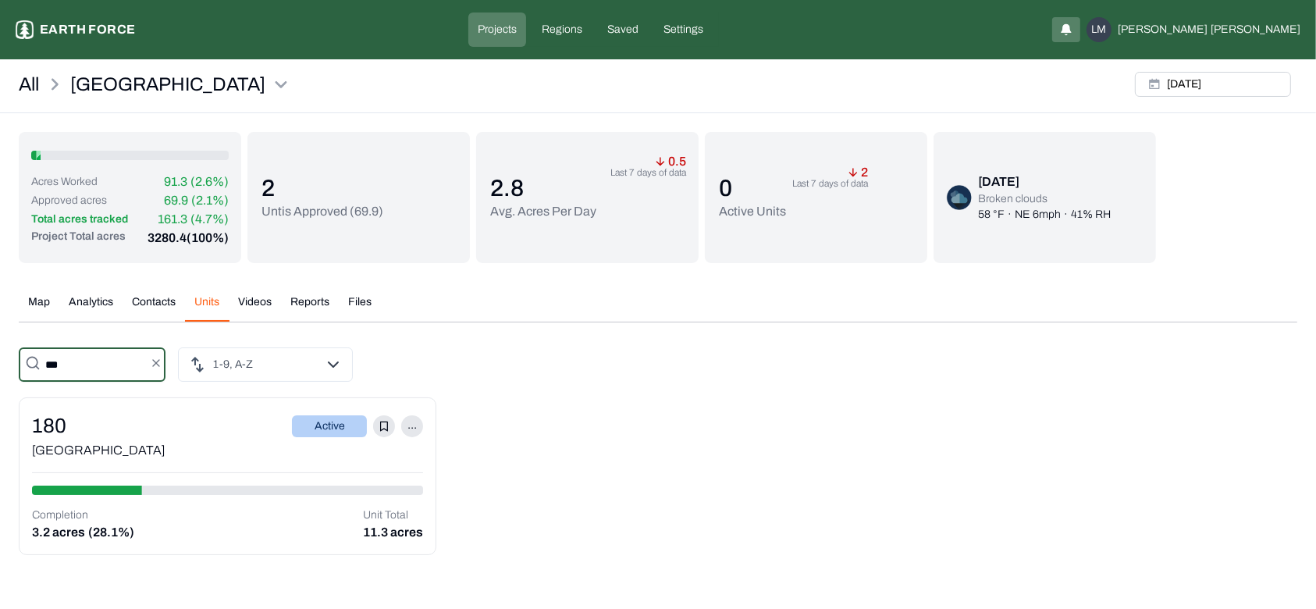
type input "***"
click at [195, 458] on div "[GEOGRAPHIC_DATA]" at bounding box center [227, 450] width 391 height 19
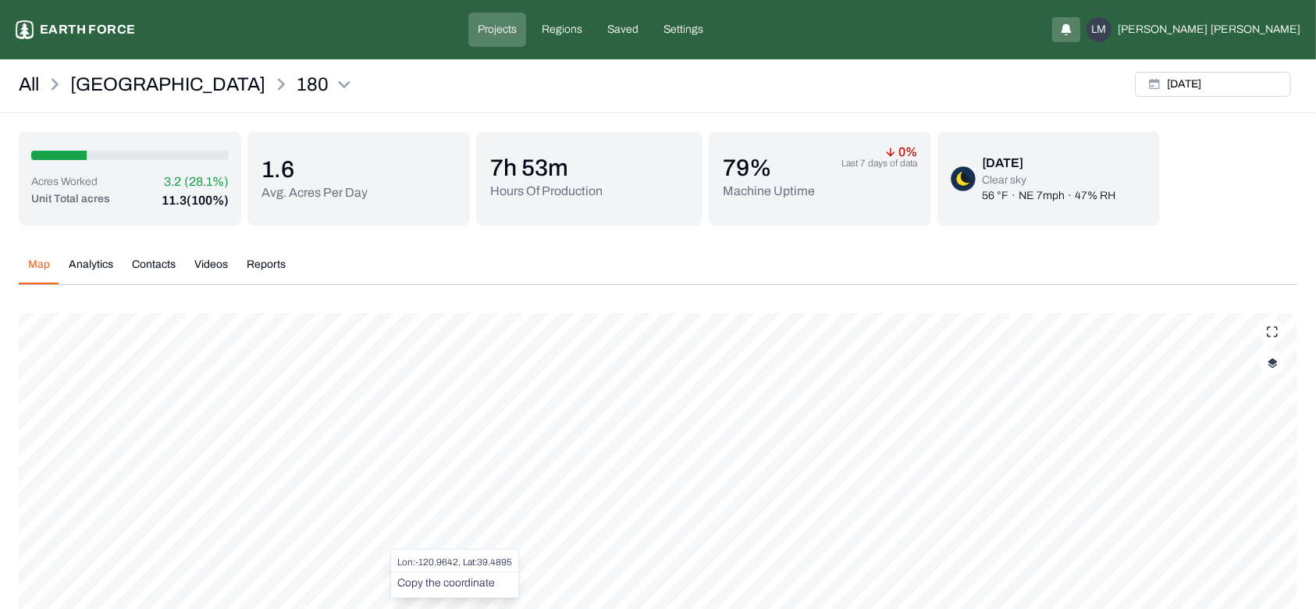
click at [426, 573] on button "Copy the coordinate" at bounding box center [446, 583] width 98 height 16
